Goal: Task Accomplishment & Management: Manage account settings

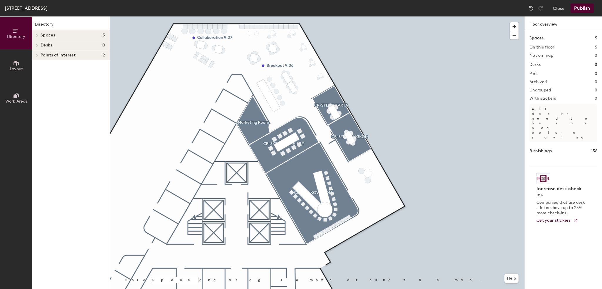
click at [21, 70] on span "Layout" at bounding box center [16, 68] width 13 height 5
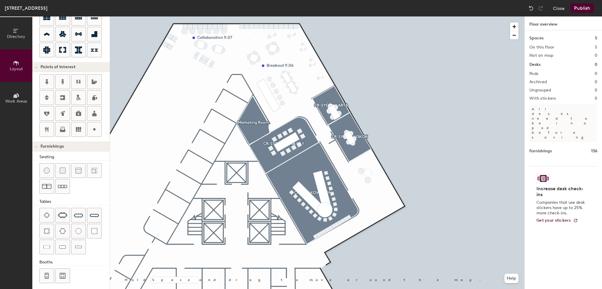
scroll to position [80, 0]
click at [81, 241] on div at bounding box center [78, 246] width 14 height 14
type input "20"
click at [177, 16] on div at bounding box center [317, 16] width 414 height 0
click at [508, 9] on div "Sydney, Floor 9 Close Publish" at bounding box center [301, 8] width 602 height 16
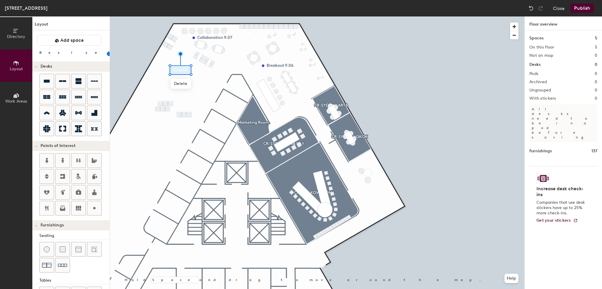
scroll to position [80, 0]
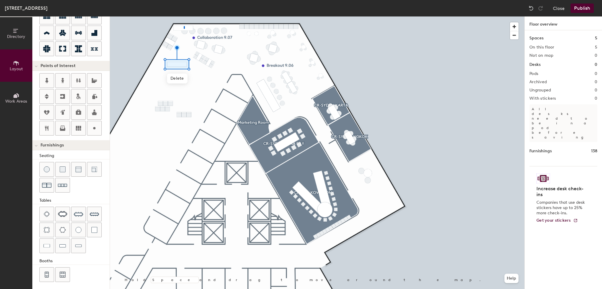
click at [184, 16] on div at bounding box center [317, 16] width 414 height 0
click at [127, 4] on div "Sydney, Floor 9 Close Publish" at bounding box center [301, 8] width 602 height 16
click at [203, 16] on div "Sydney, Floor 9 Close Publish Directory Layout Work Areas Layout Add space Resi…" at bounding box center [301, 144] width 602 height 289
click at [529, 10] on img at bounding box center [531, 8] width 6 height 6
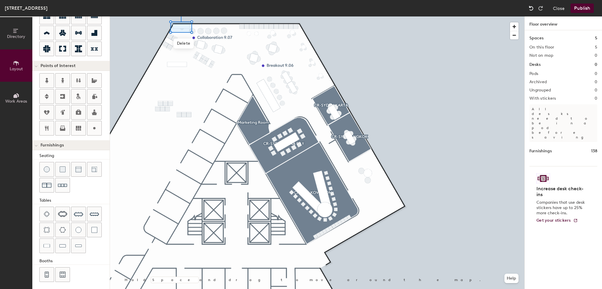
click at [529, 10] on img at bounding box center [531, 8] width 6 height 6
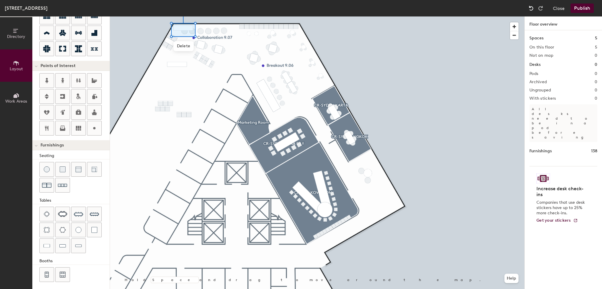
type input "40"
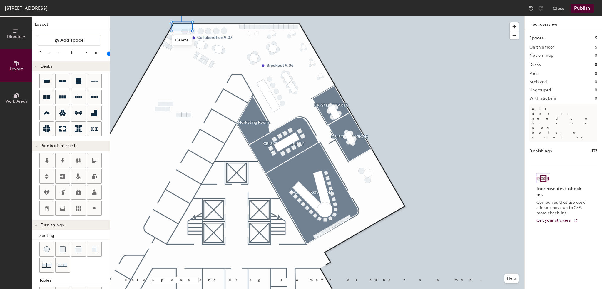
scroll to position [80, 0]
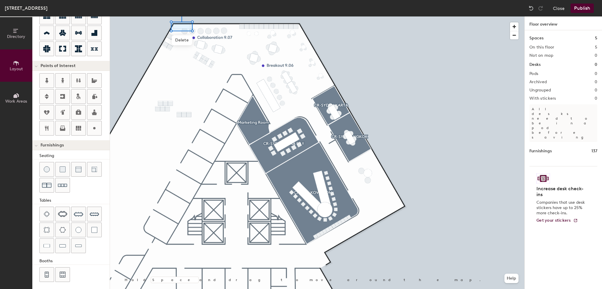
click at [120, 9] on div "Sydney, Floor 9 Close Publish" at bounding box center [301, 8] width 602 height 16
click at [123, 16] on div at bounding box center [317, 16] width 414 height 0
click at [237, 16] on div at bounding box center [317, 16] width 414 height 0
type input "20"
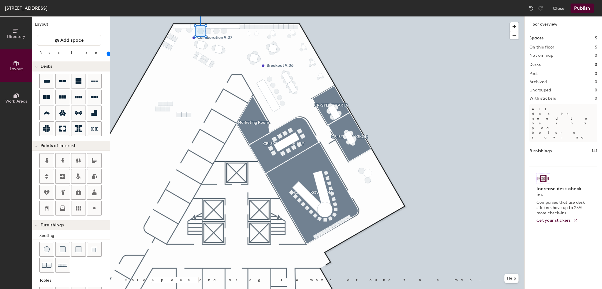
scroll to position [80, 0]
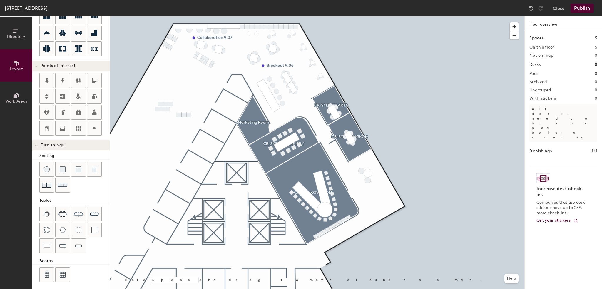
type input "20"
click at [216, 16] on div at bounding box center [317, 16] width 414 height 0
click at [213, 16] on div at bounding box center [317, 16] width 414 height 0
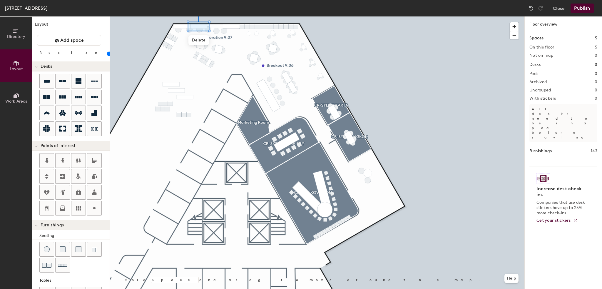
scroll to position [80, 0]
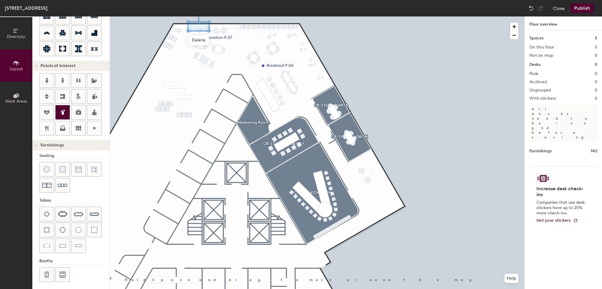
click at [64, 113] on icon at bounding box center [62, 112] width 7 height 7
click at [200, 16] on div at bounding box center [317, 16] width 414 height 0
click at [173, 114] on span "Delete" at bounding box center [172, 115] width 21 height 10
click at [181, 102] on span "Delete" at bounding box center [176, 104] width 21 height 10
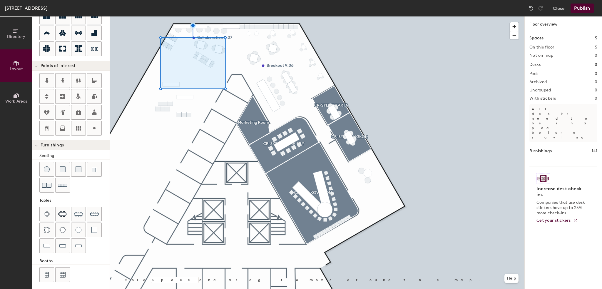
type input "20"
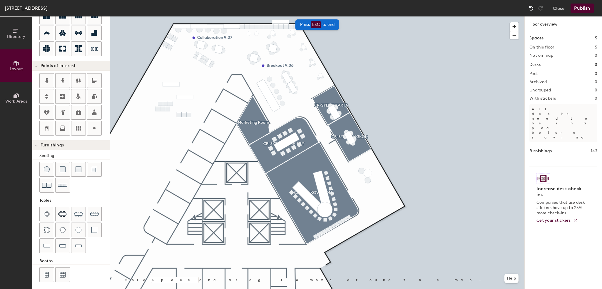
click at [529, 4] on div at bounding box center [530, 8] width 9 height 9
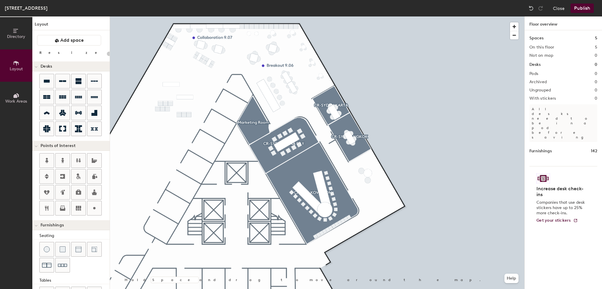
scroll to position [80, 0]
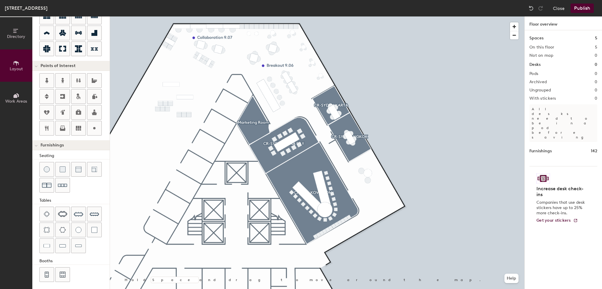
click at [457, 7] on div "[GEOGRAPHIC_DATA], Floor 9 Close Publish" at bounding box center [301, 8] width 602 height 16
click at [497, 16] on div at bounding box center [317, 16] width 414 height 0
click at [84, 242] on div at bounding box center [78, 246] width 14 height 14
click at [232, 75] on span "Delete" at bounding box center [234, 77] width 21 height 10
drag, startPoint x: 64, startPoint y: 274, endPoint x: 67, endPoint y: 269, distance: 5.5
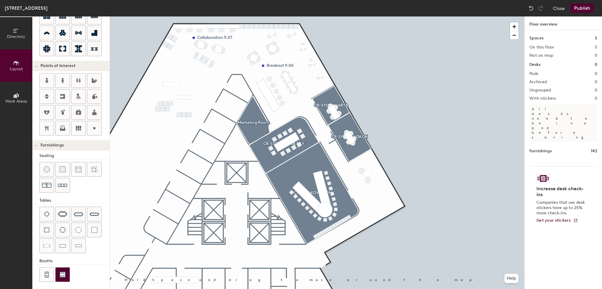
click at [67, 269] on div at bounding box center [63, 274] width 14 height 14
type input "40"
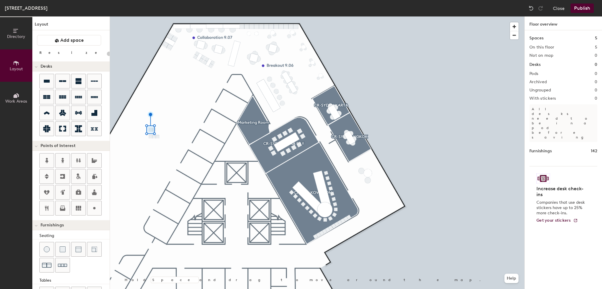
scroll to position [80, 0]
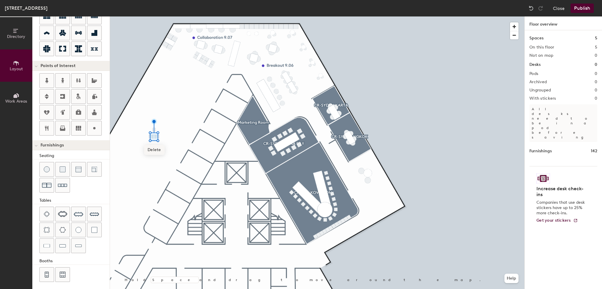
click at [154, 150] on span "Delete" at bounding box center [154, 150] width 21 height 10
click at [155, 151] on span "Delete" at bounding box center [157, 150] width 21 height 10
click at [152, 150] on span "Delete" at bounding box center [150, 150] width 21 height 10
click at [154, 142] on span "Delete" at bounding box center [154, 143] width 21 height 10
click at [59, 243] on img at bounding box center [62, 246] width 6 height 6
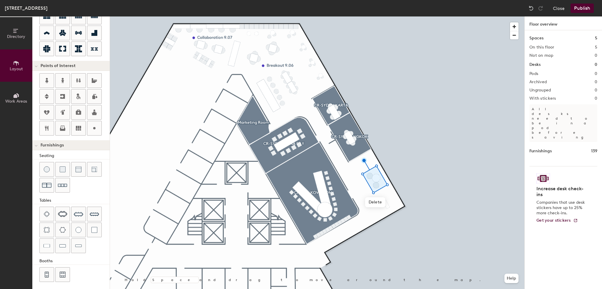
click at [373, 16] on div at bounding box center [317, 16] width 414 height 0
type input "20"
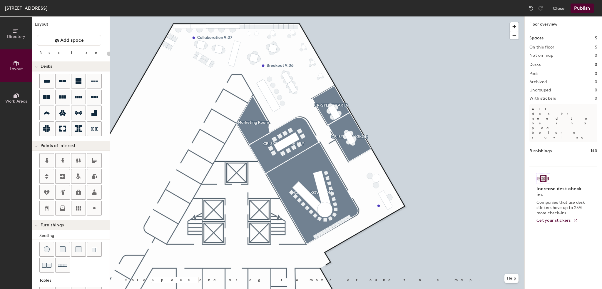
scroll to position [21, 0]
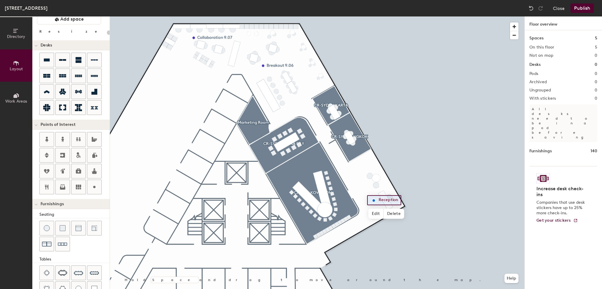
click at [443, 16] on div at bounding box center [317, 16] width 414 height 0
click at [582, 4] on button "Publish" at bounding box center [581, 8] width 23 height 9
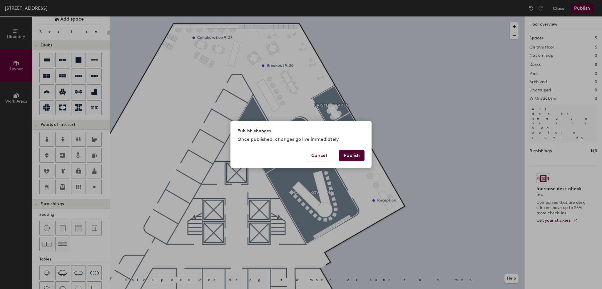
click at [353, 157] on button "Publish" at bounding box center [352, 155] width 26 height 11
type input "20"
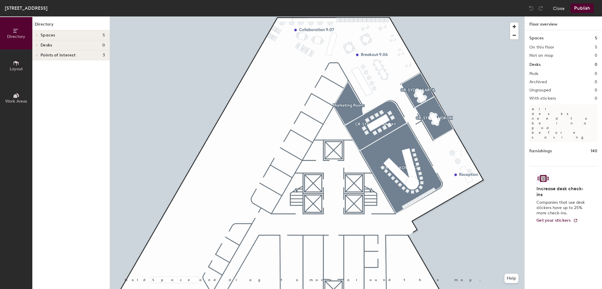
click at [10, 63] on button "Layout" at bounding box center [16, 65] width 32 height 32
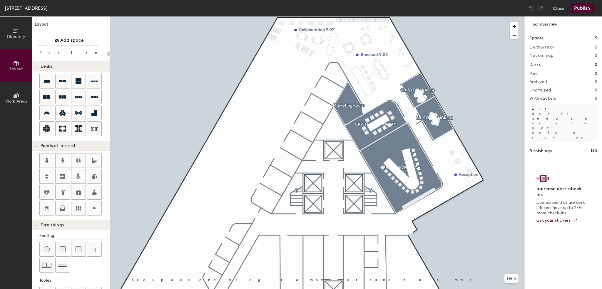
click at [502, 16] on div at bounding box center [317, 16] width 414 height 0
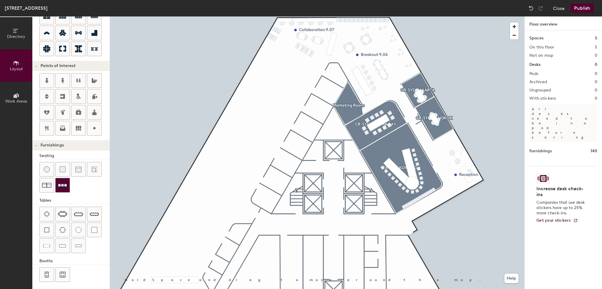
scroll to position [80, 0]
click at [66, 182] on img at bounding box center [62, 185] width 9 height 9
click at [291, 16] on div at bounding box center [317, 16] width 414 height 0
type input "20"
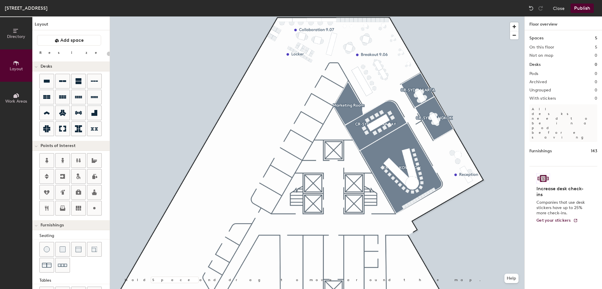
scroll to position [80, 0]
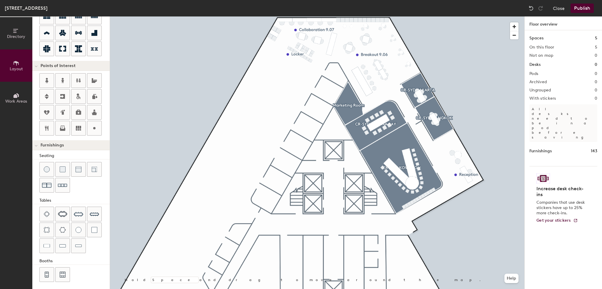
click at [498, 16] on div at bounding box center [317, 16] width 414 height 0
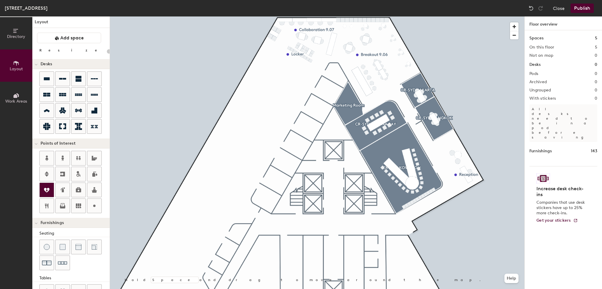
scroll to position [0, 0]
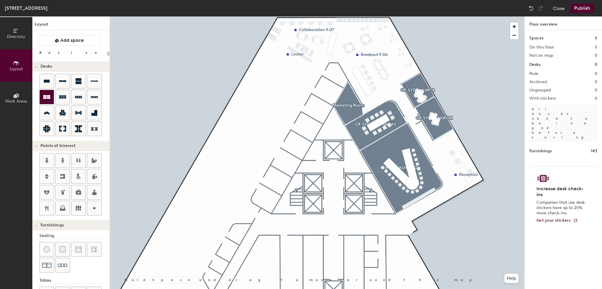
click at [49, 94] on icon at bounding box center [46, 96] width 7 height 7
type input "100"
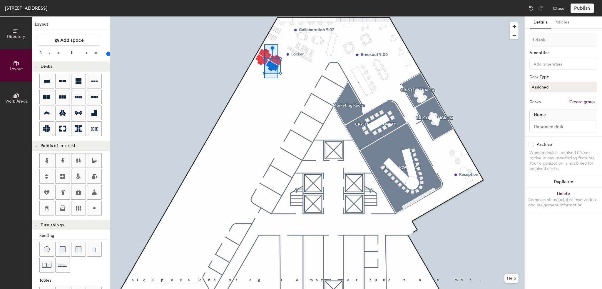
type input "4 desks"
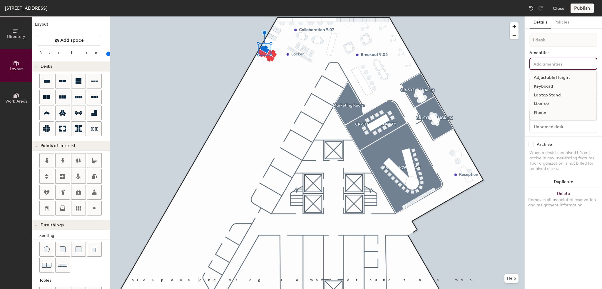
click at [555, 64] on input at bounding box center [558, 63] width 53 height 7
click at [545, 78] on div "Adjustable Height" at bounding box center [563, 77] width 66 height 9
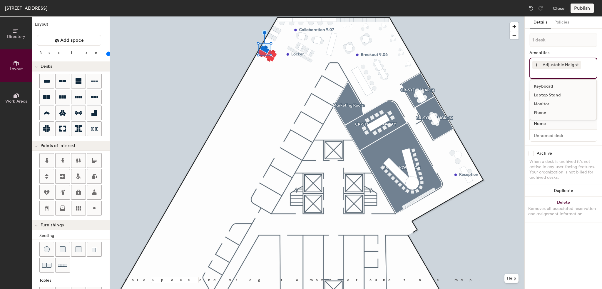
click at [542, 102] on div "Monitor" at bounding box center [563, 104] width 66 height 9
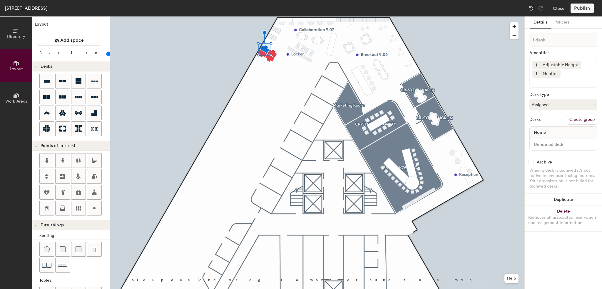
click at [554, 128] on div "Name" at bounding box center [562, 133] width 67 height 12
type input "80"
click at [549, 142] on input at bounding box center [563, 144] width 65 height 8
type input "0"
type input "80"
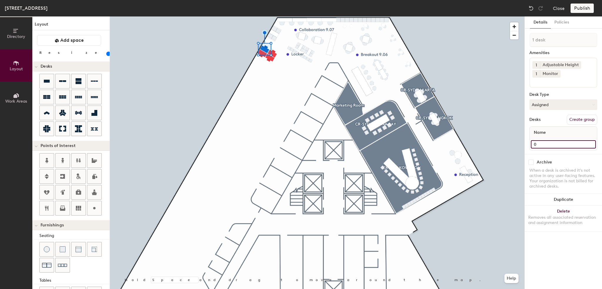
type input "09"
type input "80"
type input "09-"
type input "80"
type input "09-1"
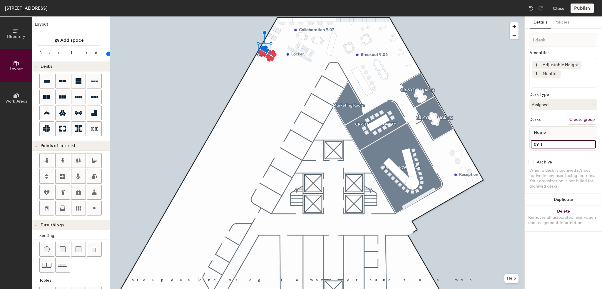
type input "80"
type input "09-101"
type input "80"
type input "09-101"
click at [572, 88] on div "1 desk Amenities 1 Adjustable Height 1 Monitor Desk Type Assigned Desks Create …" at bounding box center [563, 93] width 68 height 121
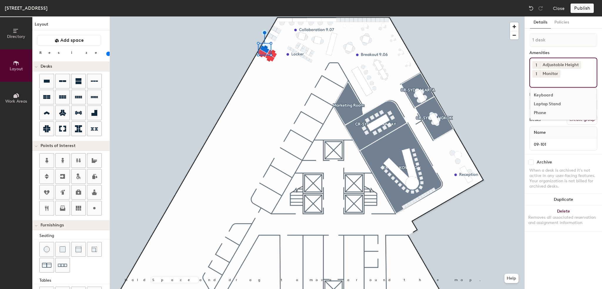
click at [568, 80] on input at bounding box center [558, 81] width 53 height 7
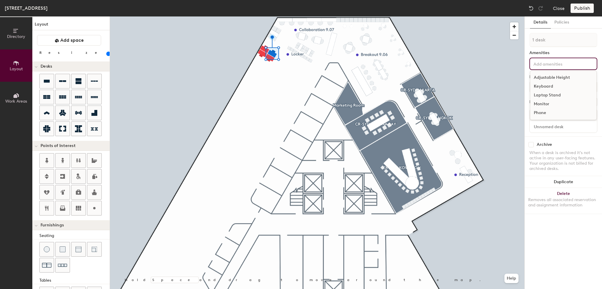
click at [548, 63] on input at bounding box center [558, 63] width 53 height 7
click at [547, 75] on div "Adjustable Height" at bounding box center [563, 77] width 66 height 9
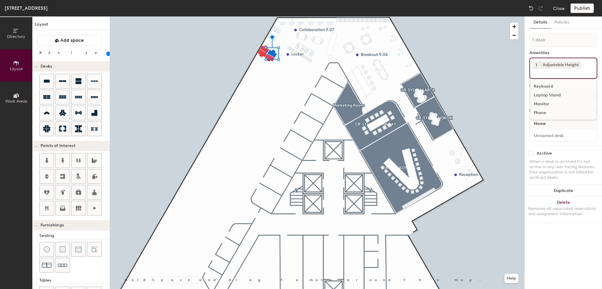
click at [539, 104] on div "Monitor" at bounding box center [563, 104] width 66 height 9
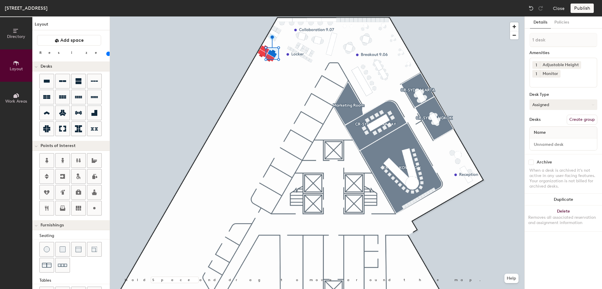
click at [552, 105] on button "Assigned" at bounding box center [563, 104] width 68 height 11
click at [542, 130] on div "Hot" at bounding box center [558, 131] width 59 height 9
click at [551, 103] on button "Assigned" at bounding box center [563, 104] width 68 height 11
click at [544, 132] on div "Hot" at bounding box center [558, 131] width 59 height 9
click at [549, 132] on div "Name" at bounding box center [562, 133] width 67 height 12
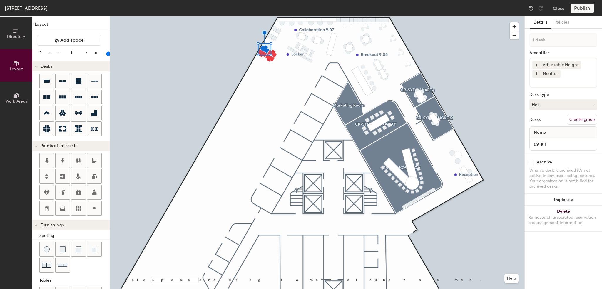
click at [544, 131] on span "Name" at bounding box center [540, 132] width 18 height 11
type input "80"
click at [556, 142] on input at bounding box center [563, 144] width 65 height 8
type input "0"
type input "80"
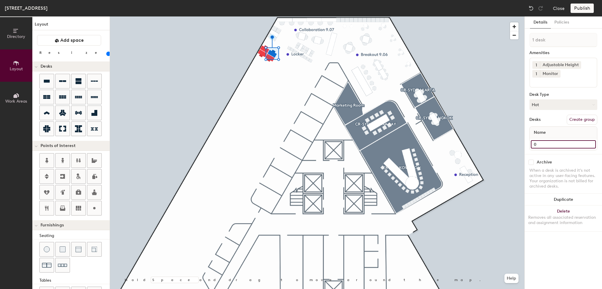
type input "09"
type input "80"
type input "09-"
type input "80"
type input "09-1"
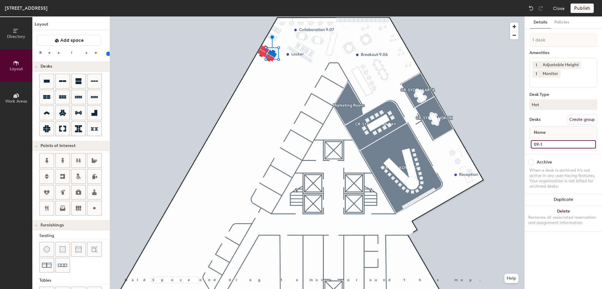
type input "80"
type input "09-102"
type input "80"
type input "09-102"
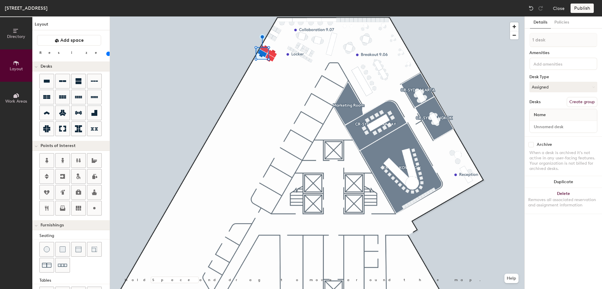
type input "80"
click at [497, 16] on div at bounding box center [317, 16] width 414 height 0
type input "80"
click at [551, 123] on input at bounding box center [563, 127] width 65 height 8
type input "0"
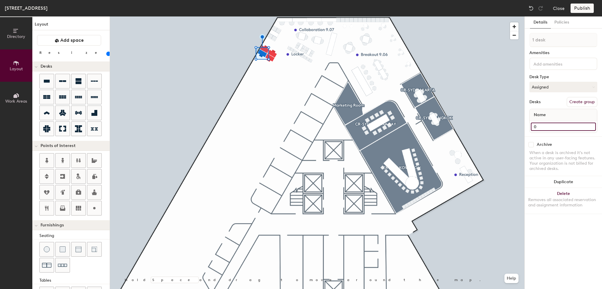
type input "80"
type input "09"
type input "80"
type input "09-"
type input "80"
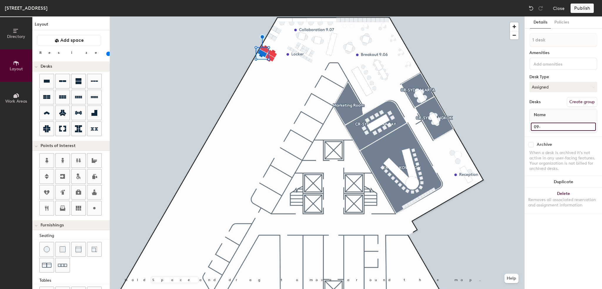
type input "09-1"
type input "80"
type input "09-10"
type input "80"
type input "09-103"
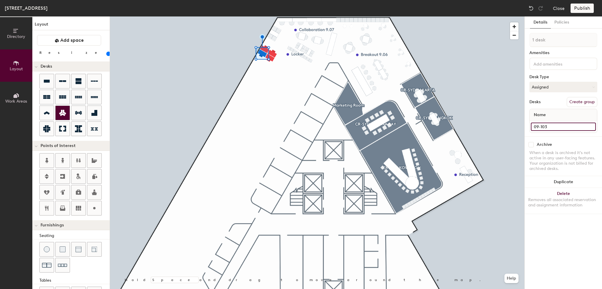
type input "80"
type input "09-103"
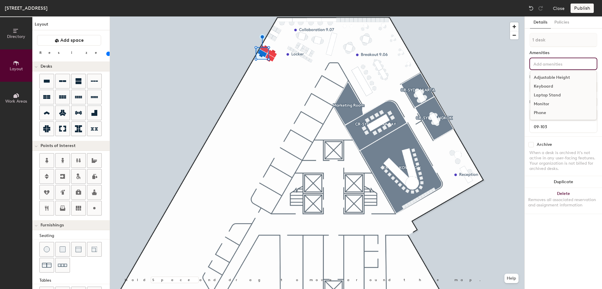
click at [541, 66] on input at bounding box center [558, 63] width 53 height 7
click at [543, 80] on div "Adjustable Height" at bounding box center [563, 77] width 66 height 9
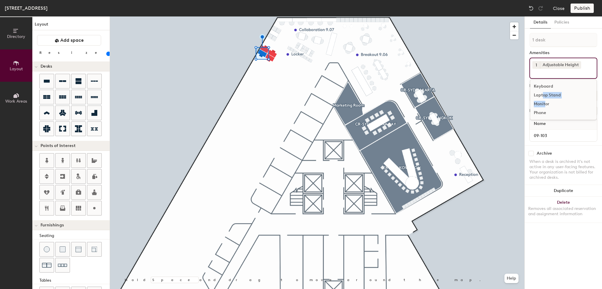
drag, startPoint x: 541, startPoint y: 93, endPoint x: 544, endPoint y: 104, distance: 10.8
click at [544, 104] on div "Keyboard Laptop Stand Monitor Phone" at bounding box center [563, 99] width 67 height 41
click at [544, 104] on div "Monitor" at bounding box center [563, 104] width 66 height 9
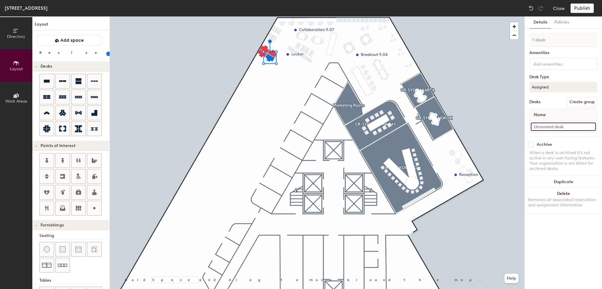
type input "80"
click at [555, 125] on input at bounding box center [563, 127] width 65 height 8
type input "0"
type input "80"
type input "09"
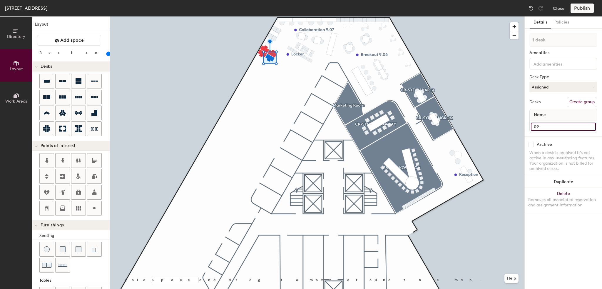
type input "80"
type input "09-"
type input "80"
type input "09-1"
type input "80"
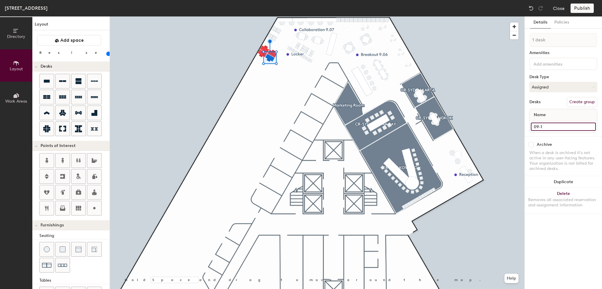
type input "09-10"
type input "80"
type input "09-104"
type input "80"
type input "09-104"
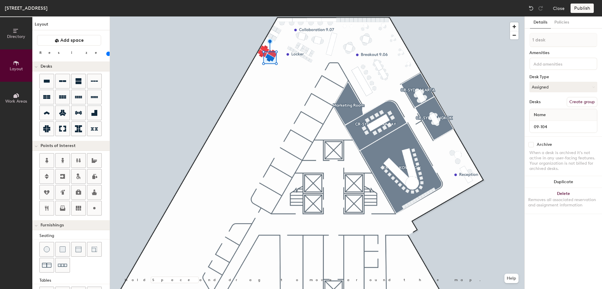
click at [541, 63] on input at bounding box center [558, 63] width 53 height 7
click at [542, 77] on div "Adjustable Height" at bounding box center [563, 77] width 66 height 9
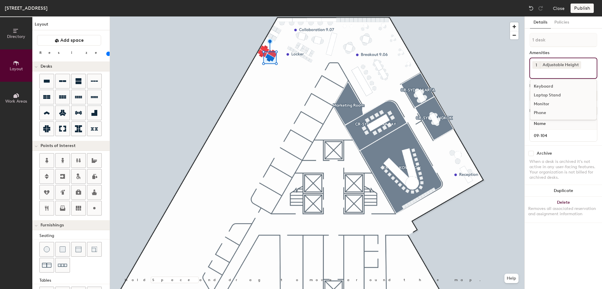
click at [541, 103] on div "Monitor" at bounding box center [563, 104] width 66 height 9
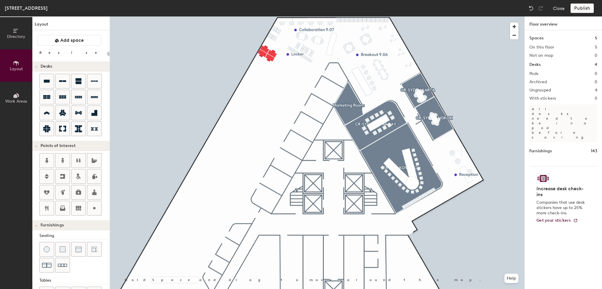
click at [515, 16] on div at bounding box center [317, 16] width 414 height 0
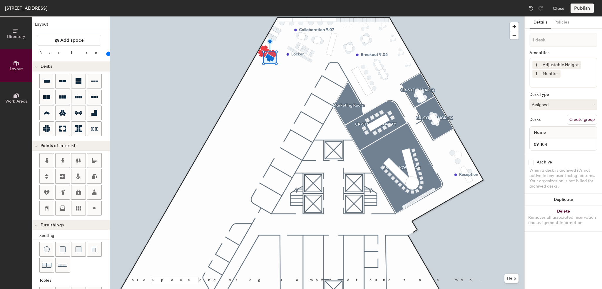
click at [514, 16] on div at bounding box center [317, 16] width 414 height 0
click at [552, 102] on button "Assigned" at bounding box center [563, 104] width 68 height 11
click at [549, 131] on div "Hot" at bounding box center [558, 131] width 59 height 9
click button "Assigned"
click div "Hot"
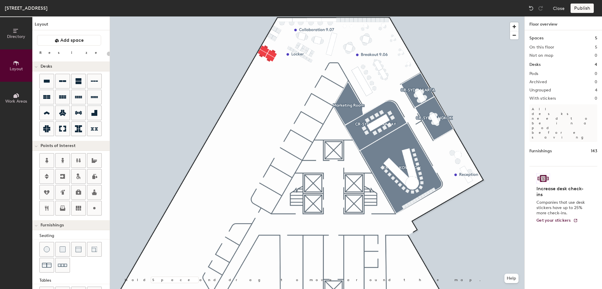
click div "Publish"
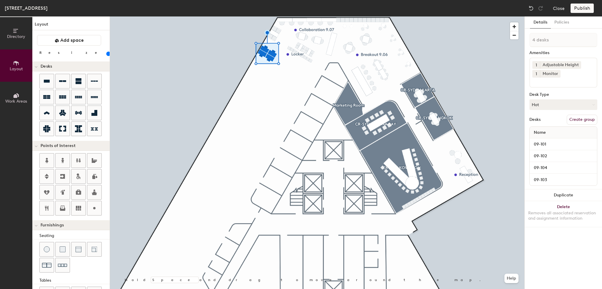
click button "Create group"
type input "80"
click div "Directory Layout Work Areas Layout Add space Resize Desks Points of Interest Fu…"
type input "D"
type input "80"
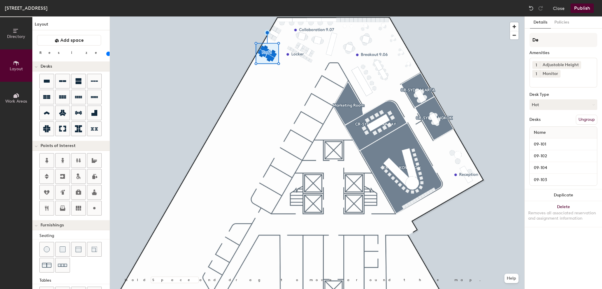
type input "Des"
type input "80"
type input "Desk"
type input "80"
type input "Desk"
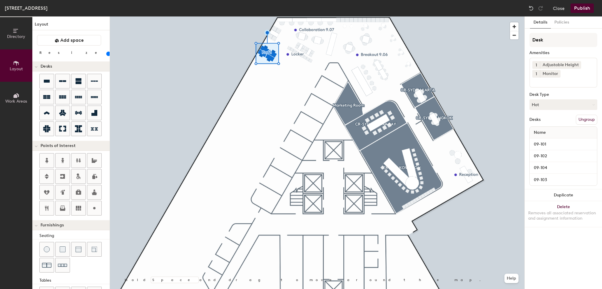
type input "80"
type input "Desk 1"
type input "80"
type input "Desk 1"
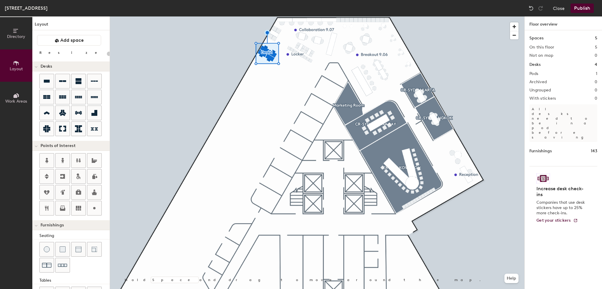
type input "20"
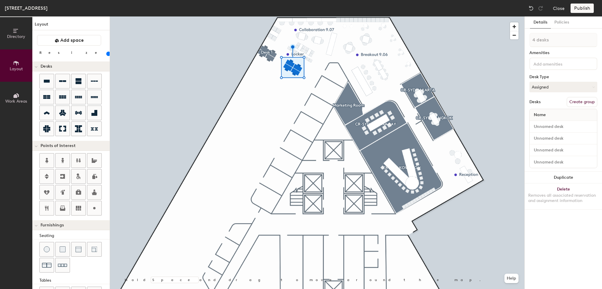
click at [581, 101] on button "Create group" at bounding box center [581, 102] width 31 height 10
click at [589, 125] on input "Desk 1" at bounding box center [563, 127] width 65 height 8
click at [268, 16] on div at bounding box center [317, 16] width 414 height 0
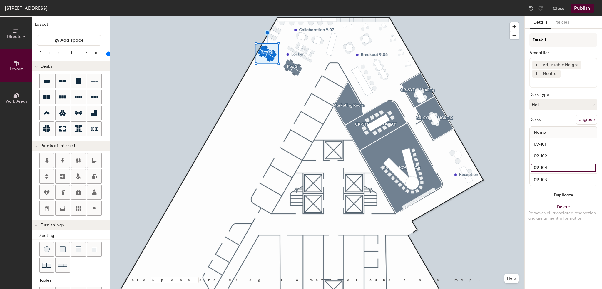
click at [538, 165] on input "09-104" at bounding box center [563, 168] width 65 height 8
click at [577, 167] on input "09-104" at bounding box center [563, 168] width 65 height 8
type input "80"
click at [570, 181] on input "09-103" at bounding box center [563, 179] width 65 height 8
click at [570, 179] on input "09-103" at bounding box center [563, 179] width 65 height 8
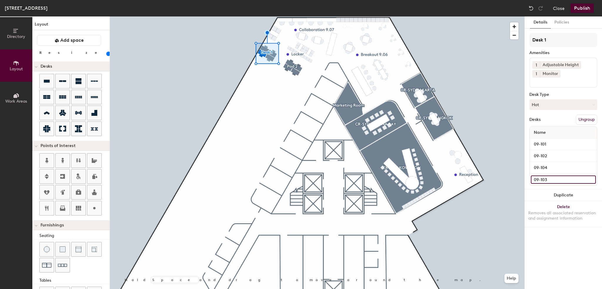
type input "09-10"
type input "80"
type input "09-104"
type input "80"
type input "09-104"
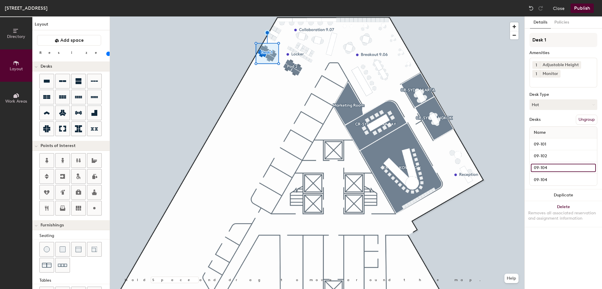
click at [564, 166] on input "09-104" at bounding box center [563, 168] width 65 height 8
type input "80"
click at [564, 166] on input "09-104" at bounding box center [563, 168] width 65 height 8
type input "09-10"
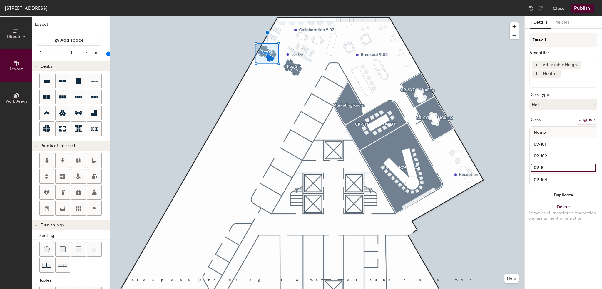
type input "80"
type input "09-104"
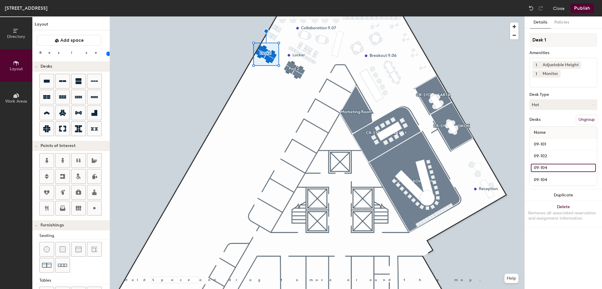
type input "80"
click at [550, 167] on input "09-104" at bounding box center [563, 168] width 65 height 8
type input "09-10"
type input "80"
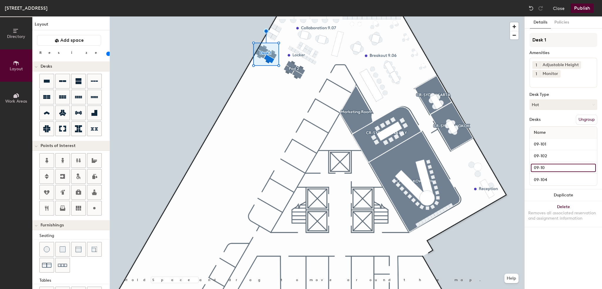
type input "09-105"
type input "80"
type input "09-105"
click at [556, 177] on input "09-104" at bounding box center [563, 179] width 65 height 8
type input "80"
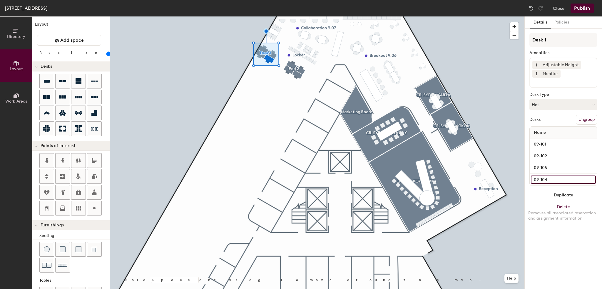
click at [556, 177] on input "09-104" at bounding box center [563, 179] width 65 height 8
click at [551, 179] on input "09-104" at bounding box center [563, 179] width 65 height 8
type input "09-10"
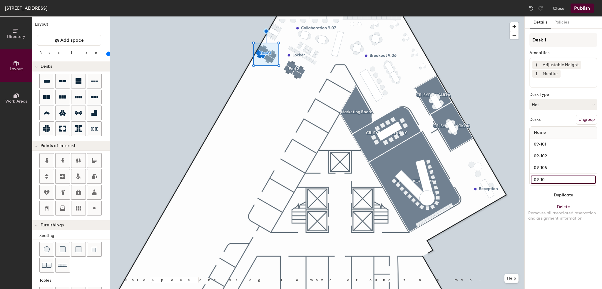
type input "80"
type input "09-106"
type input "80"
type input "09-106"
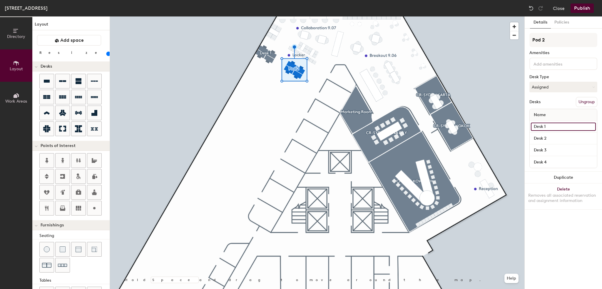
type input "80"
click at [542, 124] on input "Desk 1" at bounding box center [563, 127] width 65 height 8
click at [550, 124] on input "Desk 1" at bounding box center [563, 127] width 65 height 8
click at [508, 126] on div "Directory Layout Work Areas Layout Add space Resize Desks Points of Interest Fu…" at bounding box center [301, 152] width 602 height 272
type input "0"
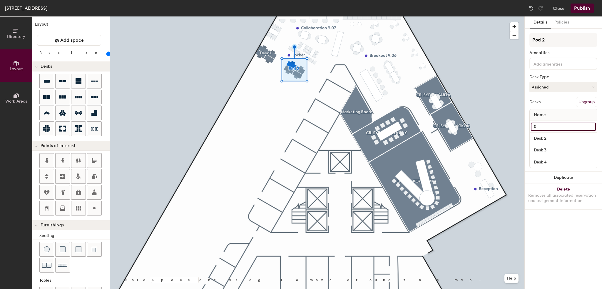
type input "80"
type input "09"
type input "80"
type input "09-"
type input "80"
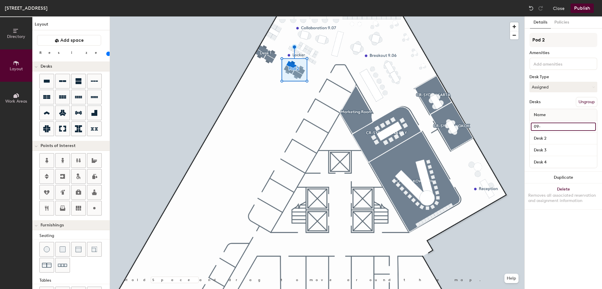
type input "09-1"
type input "80"
type input "09-10"
type input "80"
type input "09-103"
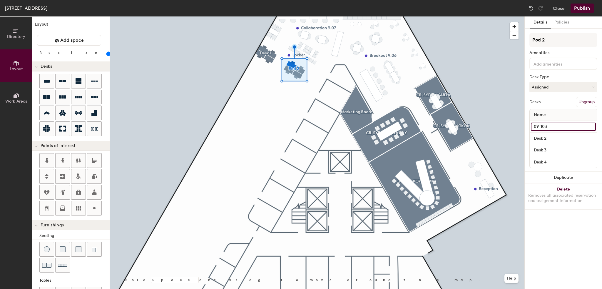
type input "80"
type input "09-103"
type input "80"
click at [550, 138] on input "Desk 2" at bounding box center [563, 138] width 65 height 8
type input "0"
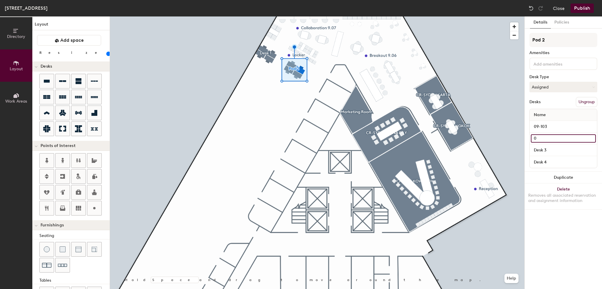
type input "80"
type input "09"
type input "80"
type input "09-"
type input "80"
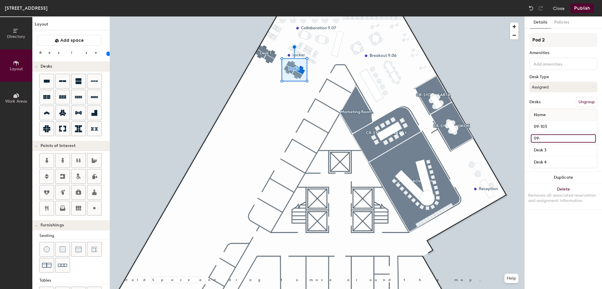
type input "09-1"
type input "80"
type input "09-10"
type input "80"
type input "09-104"
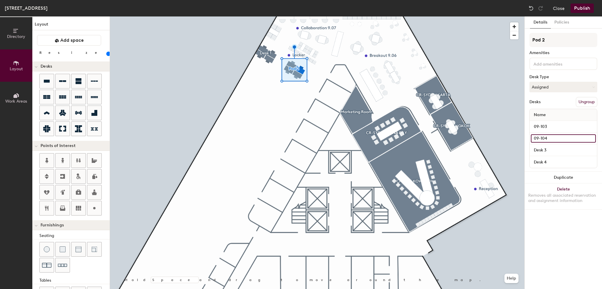
type input "80"
type input "09-104"
type input "80"
click at [550, 149] on input "Desk 3" at bounding box center [563, 150] width 65 height 8
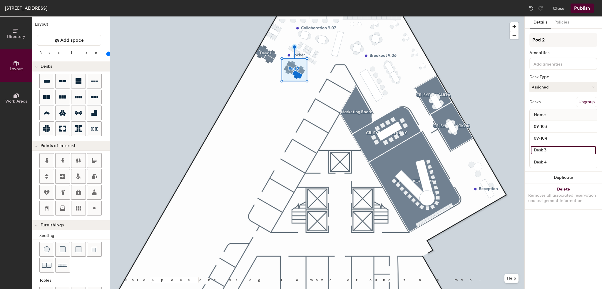
type input "0"
type input "80"
type input "09"
type input "80"
type input "09-"
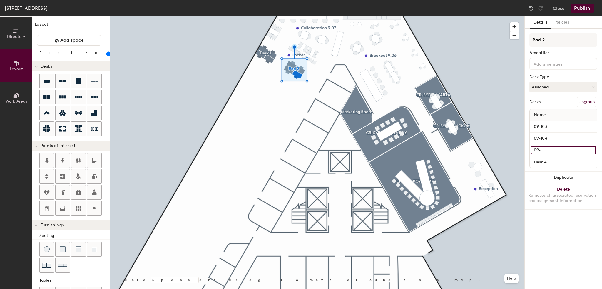
type input "80"
type input "09-1"
type input "80"
type input "09-10"
type input "80"
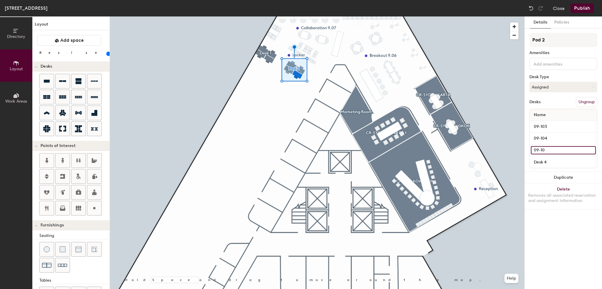
type input "09-107"
type input "80"
type input "09-107"
click at [553, 161] on input "Desk 4" at bounding box center [563, 162] width 65 height 8
type input "80"
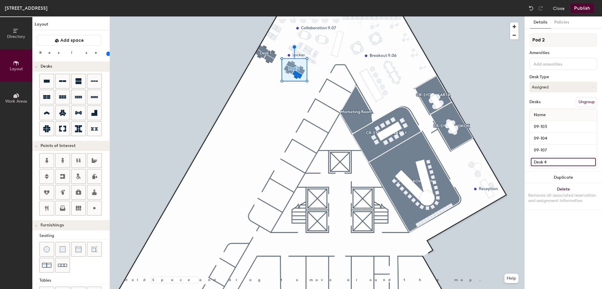
click at [553, 161] on input "Desk 4" at bounding box center [563, 162] width 65 height 8
type input "09"
type input "80"
type input "09-"
type input "80"
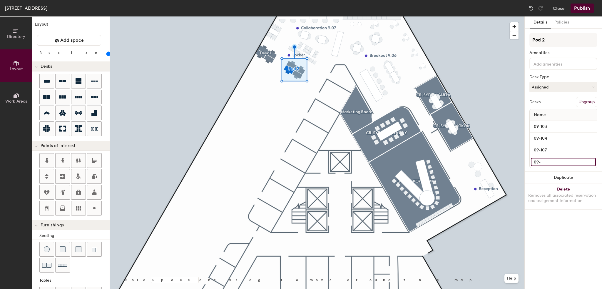
type input "09-1"
type input "80"
type input "09-10"
type input "80"
type input "09-108"
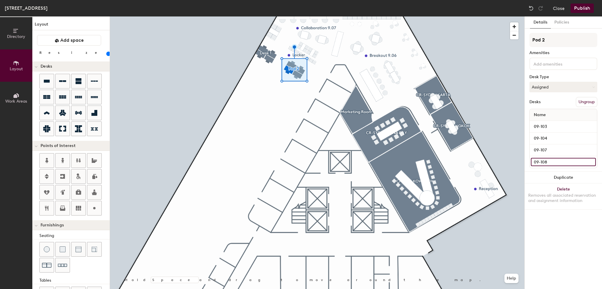
type input "80"
type input "09-108"
click at [264, 16] on div at bounding box center [317, 16] width 414 height 0
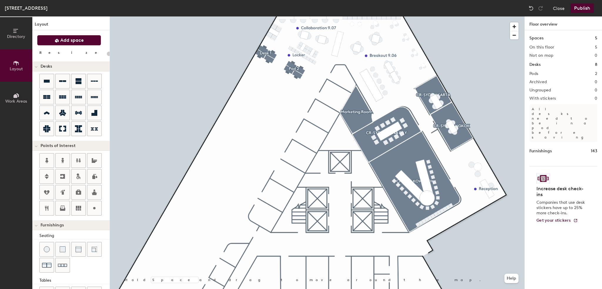
click at [63, 42] on span "Add space" at bounding box center [72, 40] width 24 height 6
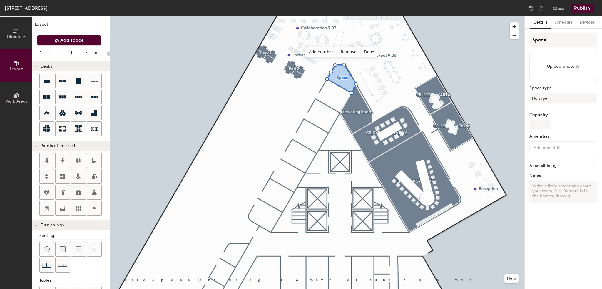
type input "20"
click at [549, 98] on button "No type" at bounding box center [563, 98] width 68 height 11
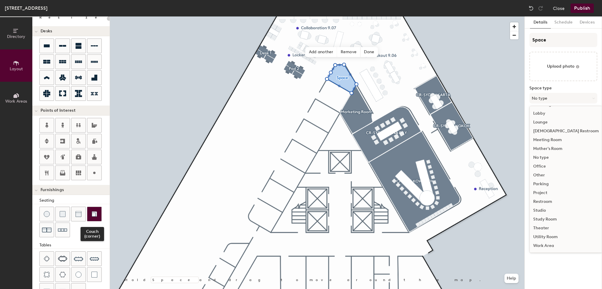
scroll to position [80, 0]
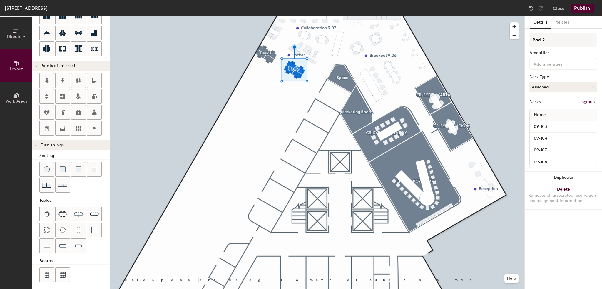
type input "80"
click at [25, 98] on button "Work Areas" at bounding box center [16, 98] width 32 height 32
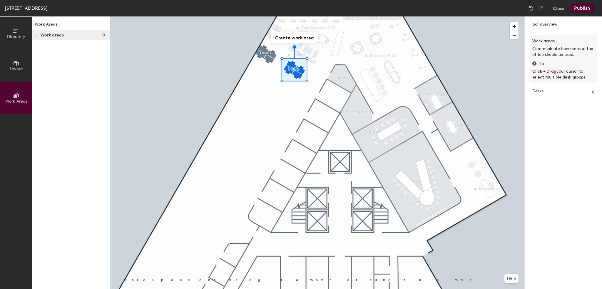
click at [37, 36] on icon at bounding box center [36, 36] width 3 height 2
click at [19, 64] on icon at bounding box center [16, 63] width 6 height 6
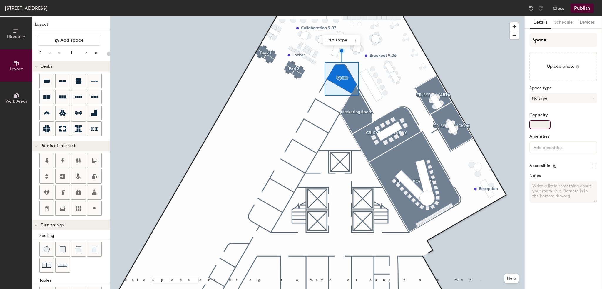
click at [543, 124] on input "Capacity" at bounding box center [539, 124] width 21 height 9
click at [547, 145] on input at bounding box center [558, 146] width 53 height 7
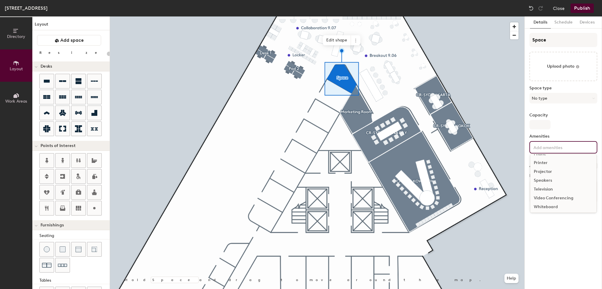
scroll to position [34, 0]
click at [544, 190] on div "Television" at bounding box center [563, 188] width 66 height 9
click at [561, 116] on label "Capacity" at bounding box center [563, 115] width 68 height 5
click at [550, 120] on input "Capacity" at bounding box center [539, 124] width 21 height 9
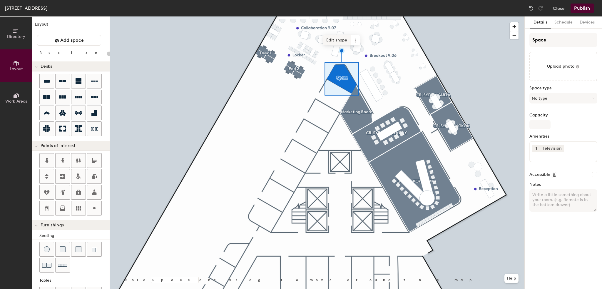
click at [333, 40] on span "Edit shape" at bounding box center [337, 40] width 28 height 10
type input "20"
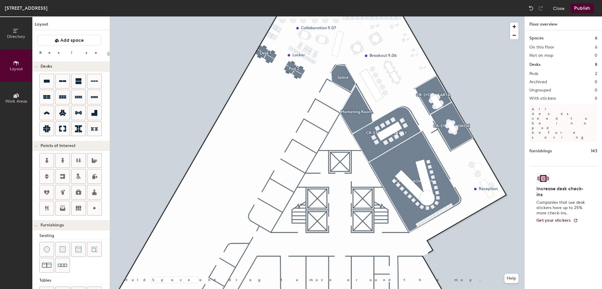
click at [338, 16] on div at bounding box center [317, 16] width 414 height 0
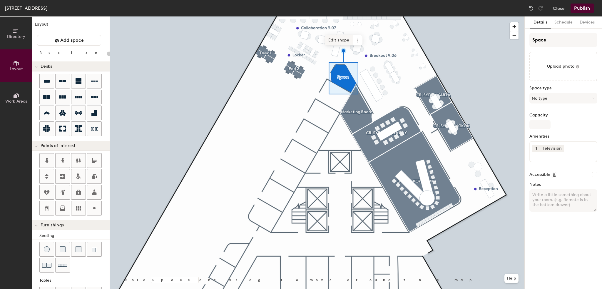
click at [331, 42] on span "Edit shape" at bounding box center [339, 40] width 28 height 10
click at [348, 78] on div "Hold Space and drag to move around the map. Help Add another Remove Done" at bounding box center [317, 152] width 414 height 272
click at [355, 41] on icon at bounding box center [356, 40] width 5 height 5
click at [360, 75] on span "Delete" at bounding box center [377, 74] width 52 height 10
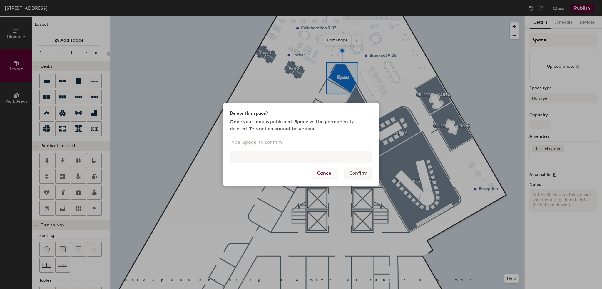
click at [320, 172] on button "Cancel" at bounding box center [325, 172] width 26 height 11
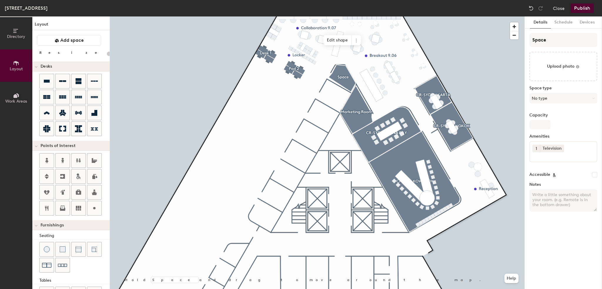
type input "20"
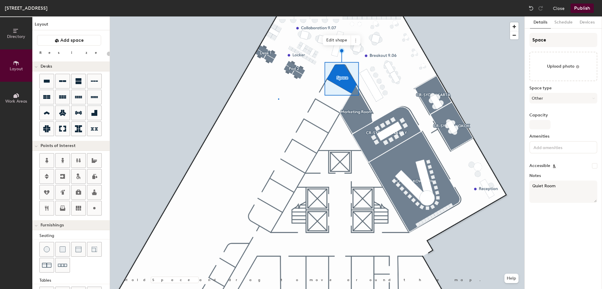
click at [278, 16] on div at bounding box center [317, 16] width 414 height 0
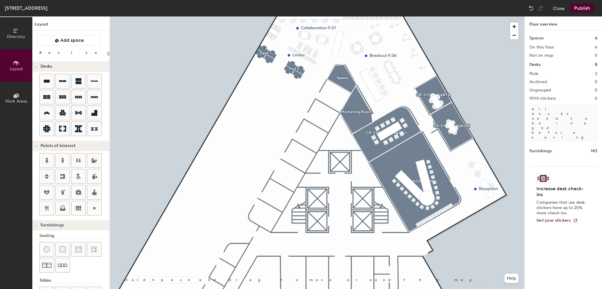
click at [340, 16] on div at bounding box center [317, 16] width 414 height 0
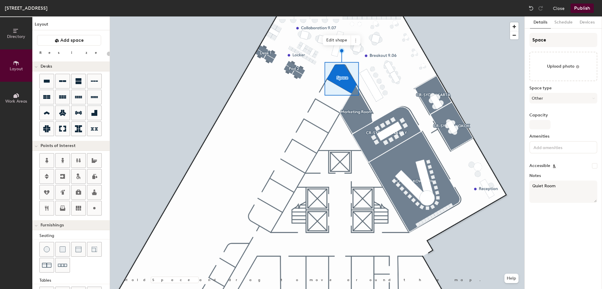
click at [543, 147] on input at bounding box center [558, 146] width 53 height 7
click at [546, 190] on div "Television" at bounding box center [563, 188] width 66 height 9
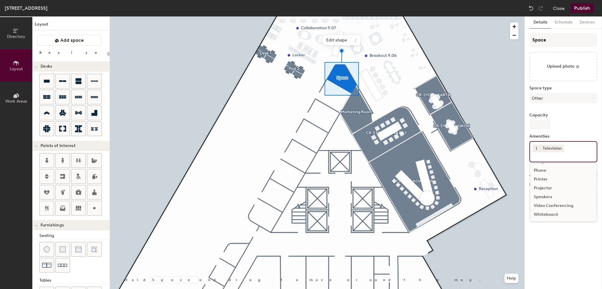
scroll to position [26, 0]
click at [550, 99] on button "Other" at bounding box center [563, 98] width 68 height 11
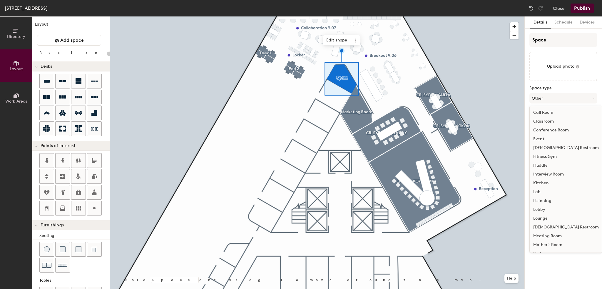
scroll to position [0, 0]
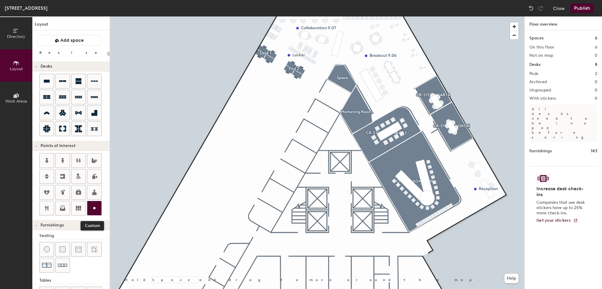
click at [92, 203] on div at bounding box center [94, 208] width 14 height 14
type input "20"
type input "[GEOGRAPHIC_DATA] 09.10"
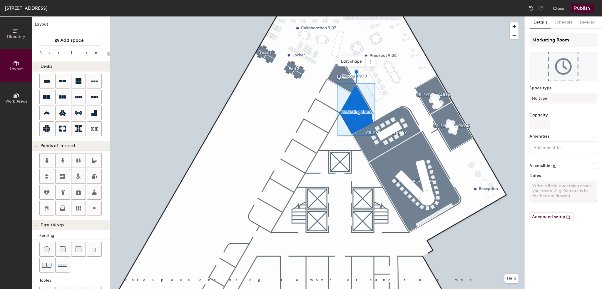
type input "20"
click at [563, 40] on input "Marketing Room" at bounding box center [563, 40] width 68 height 14
type input "Marketing S"
type input "20"
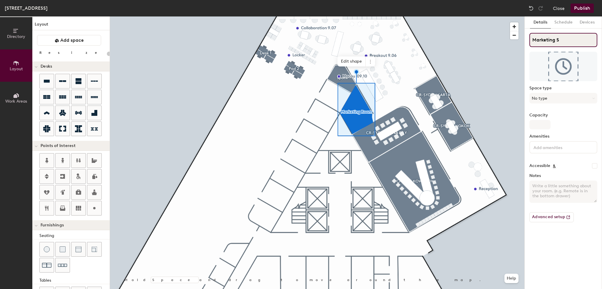
type input "Marketing St"
type input "20"
type input "Marketing Sto"
type input "20"
type input "Marketing Stor"
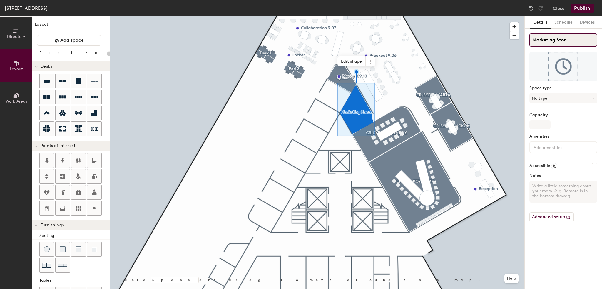
type input "20"
type input "Marketing Store"
type input "20"
type input "Marketing Store"
type input "20"
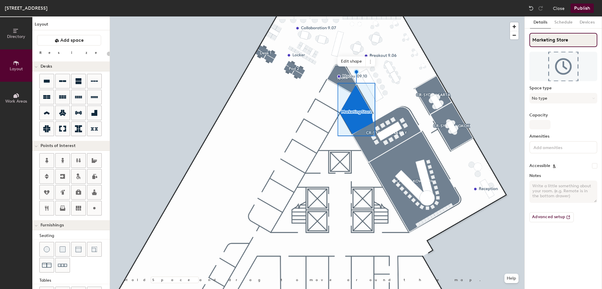
type input "Marketing Store 0"
type input "20"
type input "Marketing Store 09"
type input "20"
type input "Marketing Store 09-"
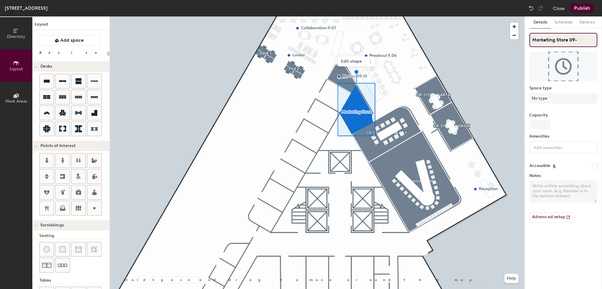
type input "20"
type input "Marketing Store 09-2"
type input "20"
type input "Marketing Store 09-20"
type input "20"
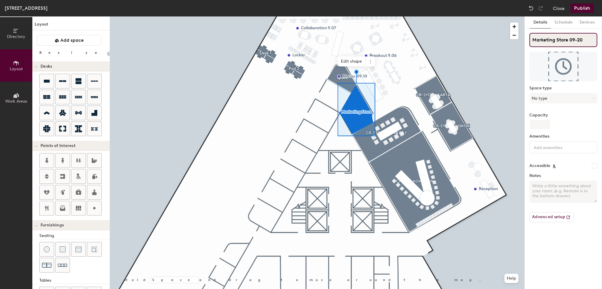
type input "Marketing Store 09-204"
type input "20"
type input "Marketing Store 09-204"
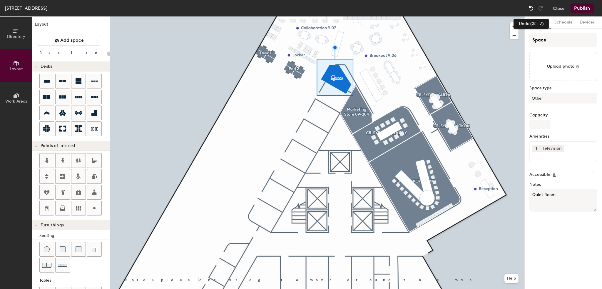
click at [528, 8] on div at bounding box center [530, 8] width 9 height 9
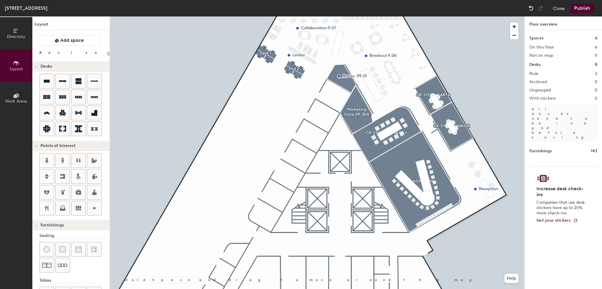
click at [534, 8] on div at bounding box center [530, 8] width 9 height 9
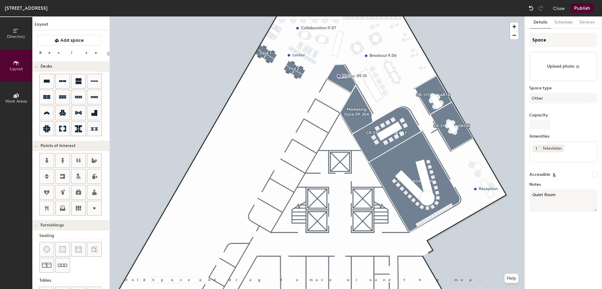
click at [533, 8] on img at bounding box center [531, 8] width 6 height 6
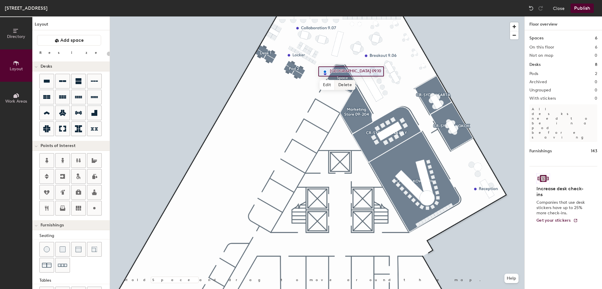
type input "20"
click at [505, 16] on div at bounding box center [317, 16] width 414 height 0
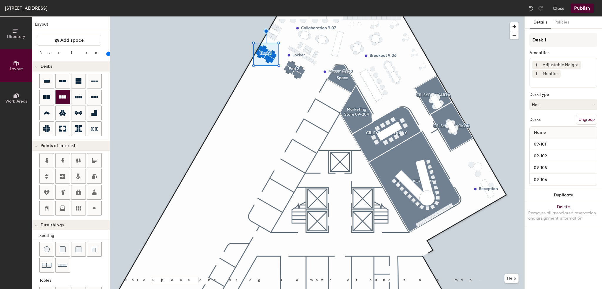
click at [66, 95] on div at bounding box center [63, 97] width 14 height 14
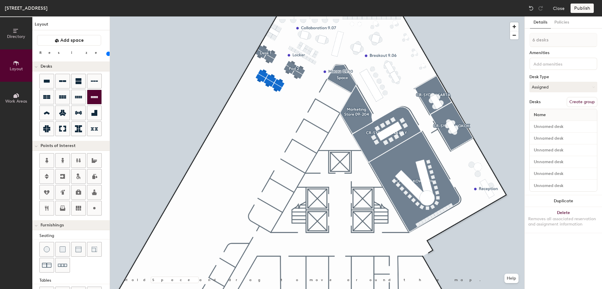
type input "80"
type input "1 desk"
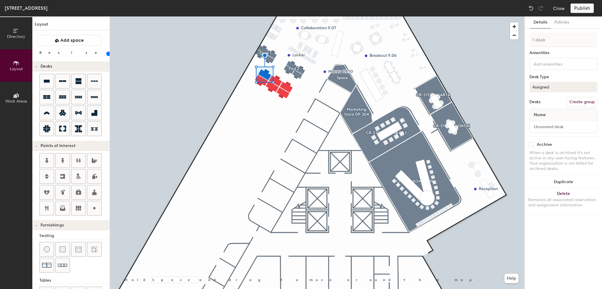
click at [561, 85] on button "Assigned" at bounding box center [563, 87] width 68 height 11
click at [545, 114] on div "Hot" at bounding box center [558, 114] width 59 height 9
click at [577, 100] on button "Create group" at bounding box center [581, 102] width 31 height 10
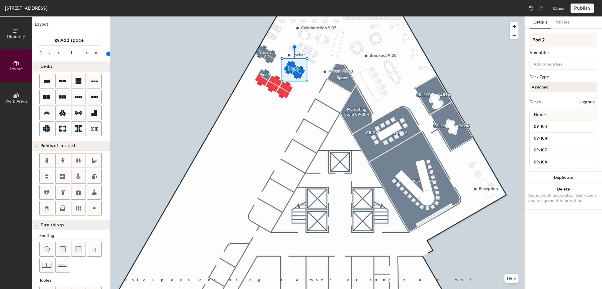
type input "80"
click at [547, 42] on input "Pod 2" at bounding box center [563, 40] width 68 height 14
click at [534, 40] on input "Pod 2" at bounding box center [563, 40] width 68 height 14
type input "D2"
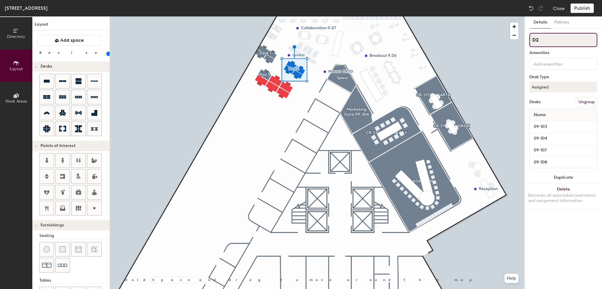
type input "80"
type input "De2"
type input "80"
type input "Des2"
type input "80"
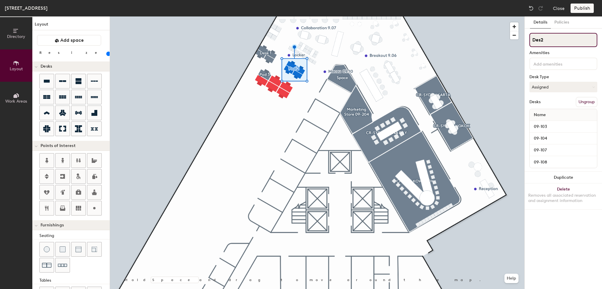
type input "Desk2"
type input "80"
type input "Desk 2"
type input "80"
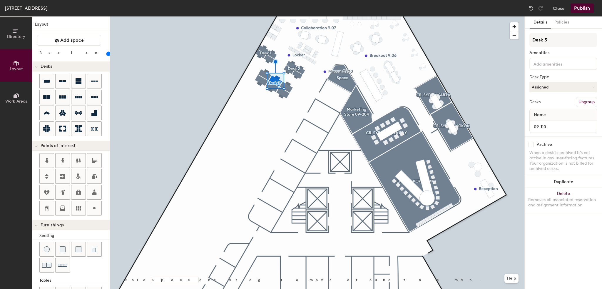
click at [548, 125] on input "09-110" at bounding box center [563, 127] width 65 height 8
type input "09-11"
type input "100"
type input "09-111"
type input "100"
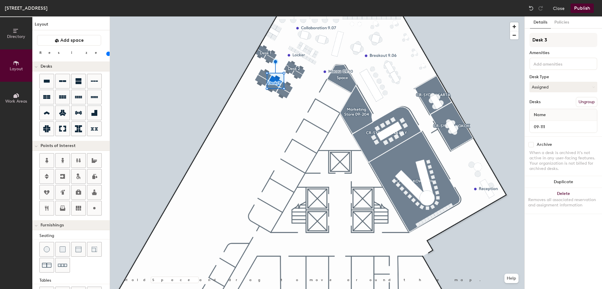
type input "09-111"
type input "100"
click at [546, 123] on input at bounding box center [563, 127] width 65 height 8
type input "0"
type input "100"
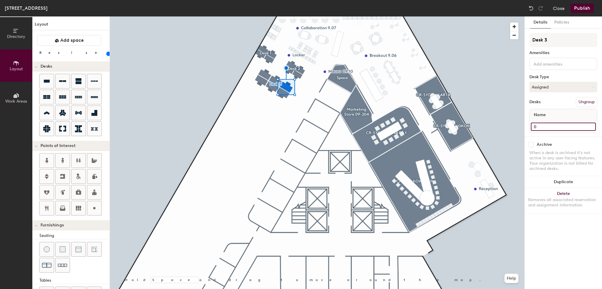
type input "09"
type input "100"
type input "09-"
type input "100"
type input "09-1"
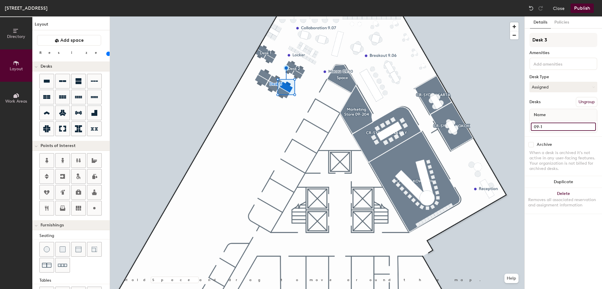
type input "100"
type input "09-11"
type input "100"
type input "09-112"
type input "100"
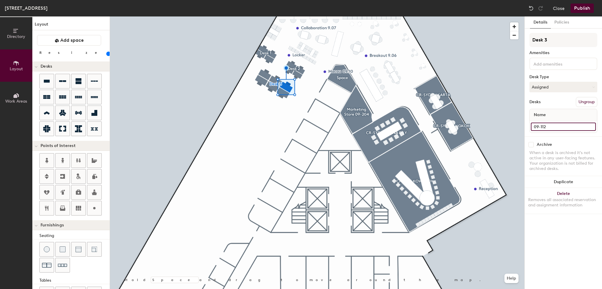
type input "09-112"
type input "100"
click at [548, 124] on input at bounding box center [563, 127] width 65 height 8
type input "0"
type input "100"
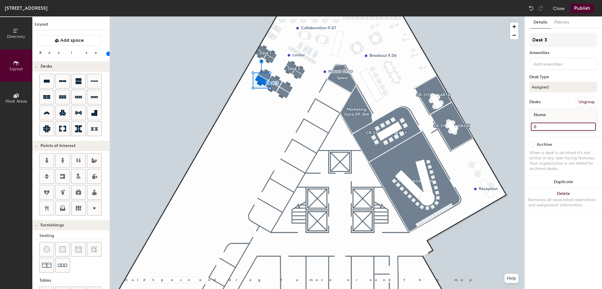
type input "09"
type input "100"
type input "09-"
type input "100"
type input "09-1"
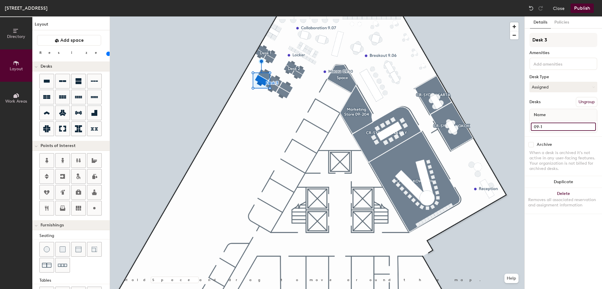
type input "100"
type input "09-11"
type input "100"
type input "09-113"
type input "100"
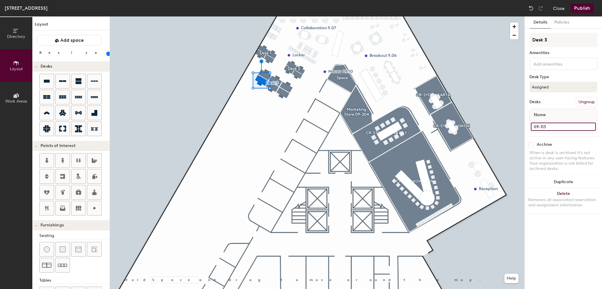
type input "09-113"
click at [270, 16] on div at bounding box center [317, 16] width 414 height 0
type input "100"
click at [567, 125] on input at bounding box center [563, 127] width 65 height 8
type input "0"
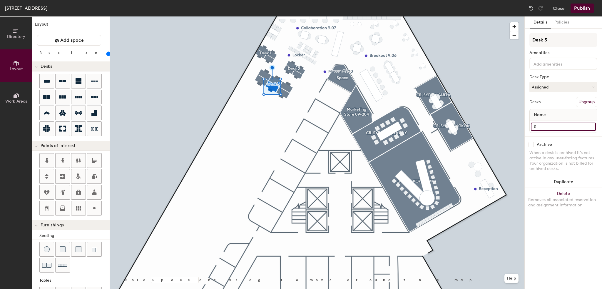
type input "100"
type input "09"
type input "100"
type input "09-"
type input "100"
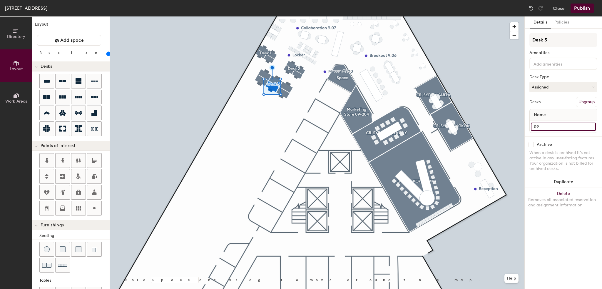
type input "09-1"
type input "100"
type input "09-11"
type input "100"
type input "09-114"
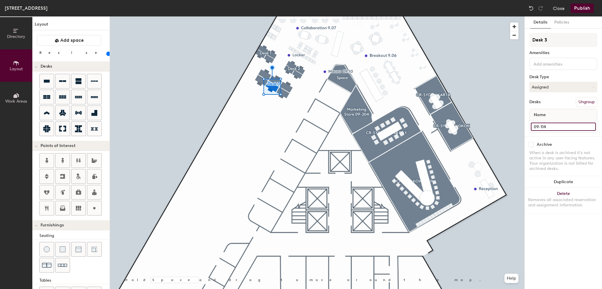
type input "100"
type input "09-114"
type input "100"
click at [542, 123] on input at bounding box center [563, 127] width 65 height 8
type input "0"
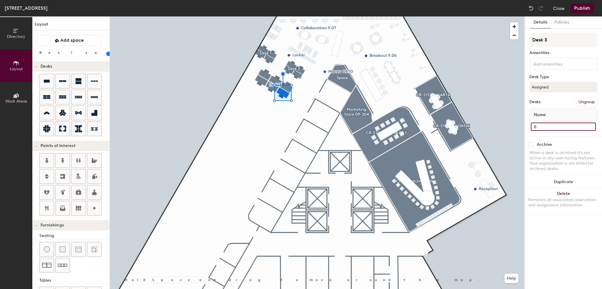
type input "100"
type input "09"
type input "100"
type input "09-"
type input "100"
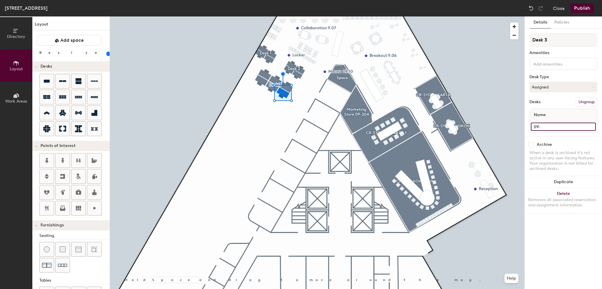
type input "09-1"
type input "100"
type input "09-11"
type input "100"
type input "09-115"
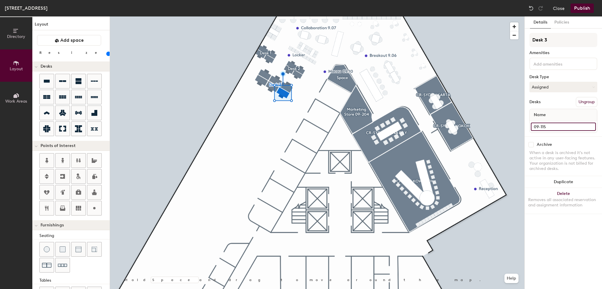
type input "100"
type input "09-115"
click at [551, 89] on button "Assigned" at bounding box center [563, 87] width 68 height 11
click at [543, 113] on div "Hot" at bounding box center [558, 114] width 59 height 9
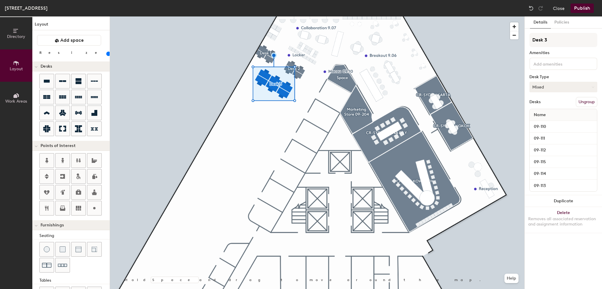
click at [554, 85] on button "Mixed" at bounding box center [563, 87] width 68 height 11
click at [545, 113] on div "Hot" at bounding box center [558, 114] width 59 height 9
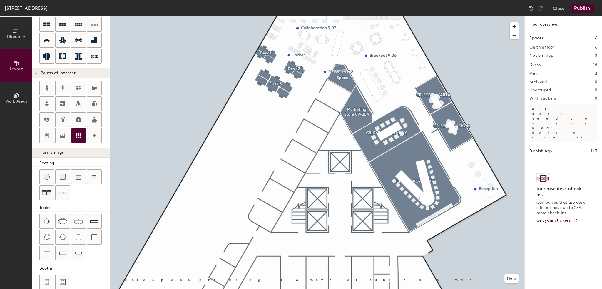
scroll to position [80, 0]
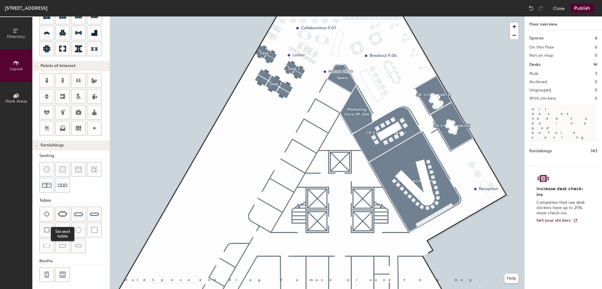
drag, startPoint x: 63, startPoint y: 210, endPoint x: 76, endPoint y: 200, distance: 15.9
click at [63, 211] on img at bounding box center [62, 214] width 9 height 6
type input "40"
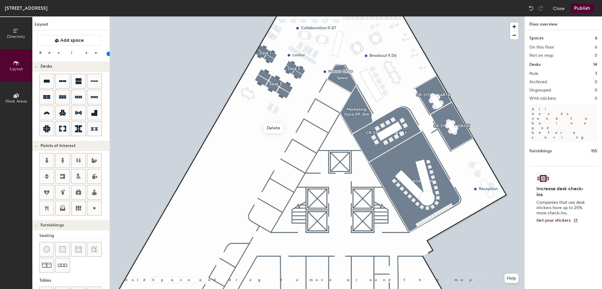
scroll to position [80, 0]
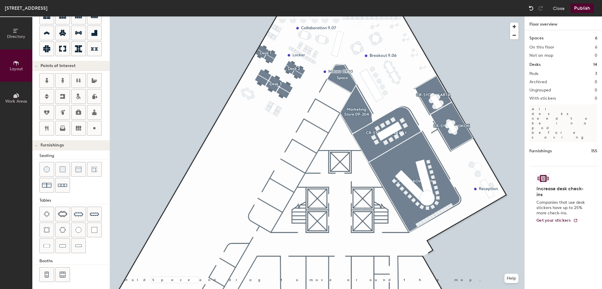
click at [527, 10] on div at bounding box center [530, 8] width 9 height 9
click at [530, 7] on img at bounding box center [531, 8] width 6 height 6
click at [527, 7] on div at bounding box center [530, 8] width 9 height 9
click at [515, 16] on div at bounding box center [317, 16] width 414 height 0
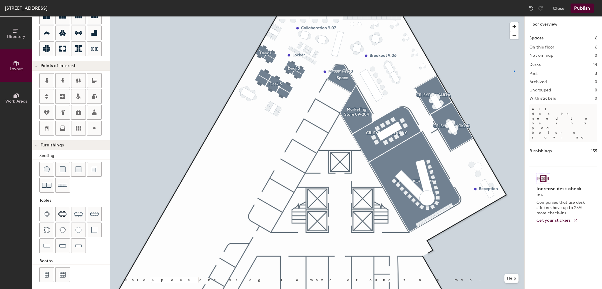
click at [514, 16] on div at bounding box center [317, 16] width 414 height 0
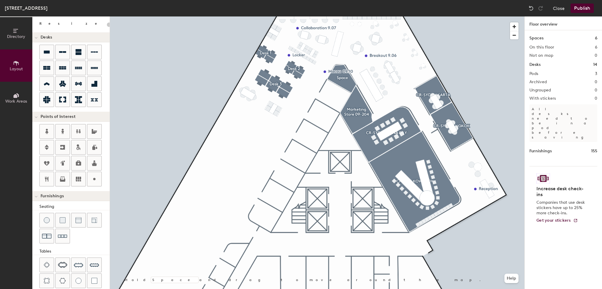
scroll to position [0, 0]
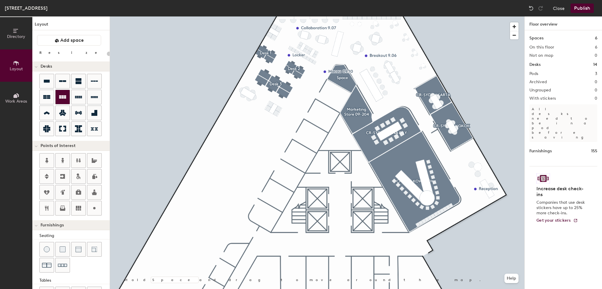
click at [62, 102] on div at bounding box center [63, 97] width 14 height 14
click at [64, 97] on icon at bounding box center [62, 96] width 7 height 3
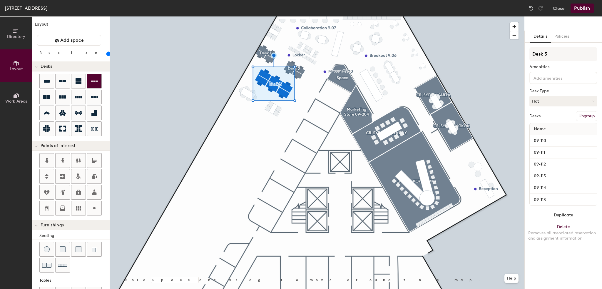
type input "100"
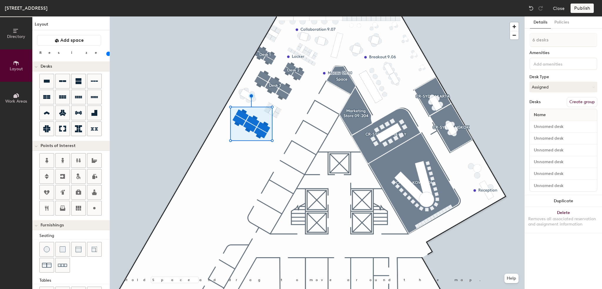
click at [578, 101] on button "Create group" at bounding box center [581, 102] width 31 height 10
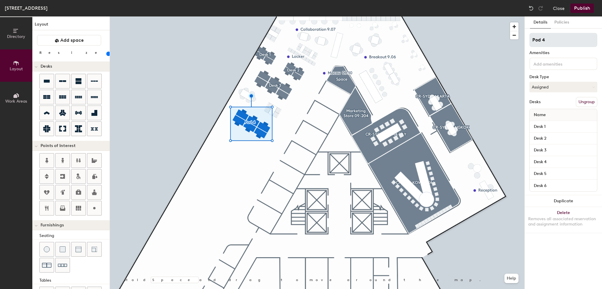
type input "100"
drag, startPoint x: 548, startPoint y: 38, endPoint x: 530, endPoint y: 41, distance: 18.1
click at [530, 41] on input "Pod 4" at bounding box center [563, 40] width 68 height 14
click at [536, 38] on input "Pod 4" at bounding box center [563, 40] width 68 height 14
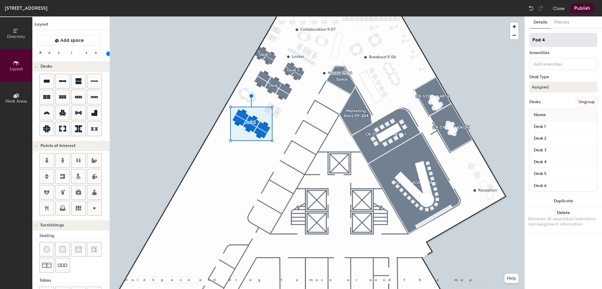
type input "D4"
type input "100"
type input "De4"
type input "100"
type input "Des4"
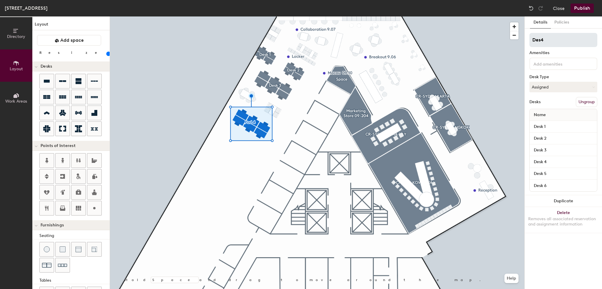
type input "100"
type input "Desk4"
type input "100"
type input "Desk 4"
type input "100"
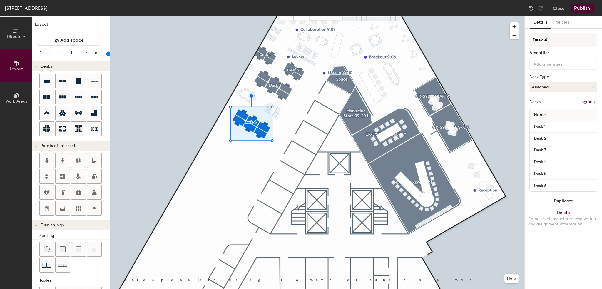
type input "Desk 4"
click at [565, 65] on input at bounding box center [558, 63] width 53 height 7
click at [554, 78] on div "Adjustable Height" at bounding box center [563, 77] width 66 height 9
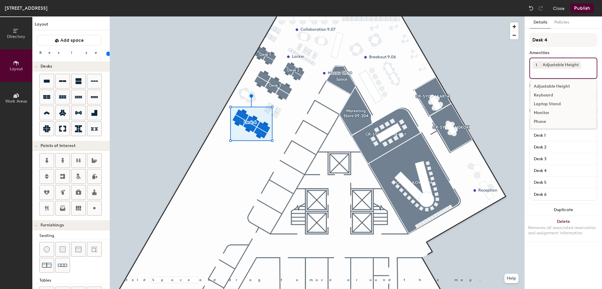
click at [542, 112] on div "Monitor" at bounding box center [563, 112] width 66 height 9
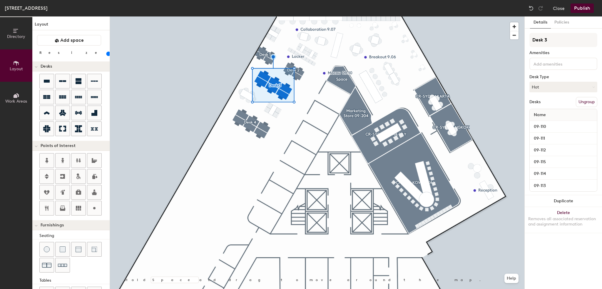
click at [550, 63] on input at bounding box center [558, 63] width 53 height 7
click at [548, 81] on div "Adjustable Height" at bounding box center [563, 77] width 66 height 9
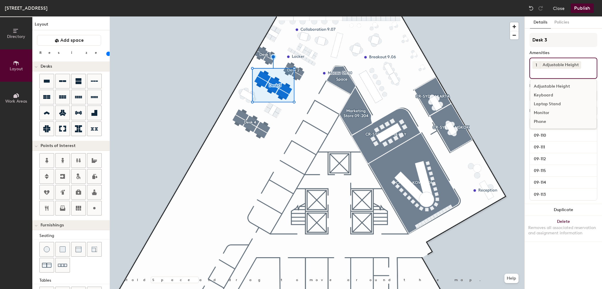
click at [544, 112] on div "Monitor" at bounding box center [563, 112] width 66 height 9
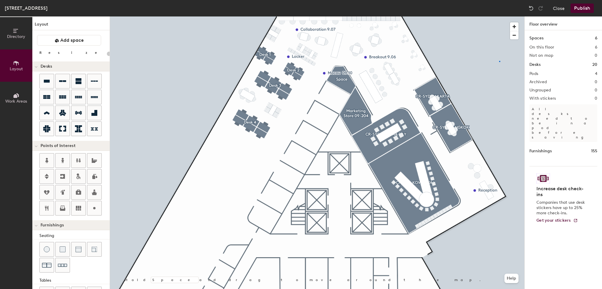
click at [499, 16] on div at bounding box center [317, 16] width 414 height 0
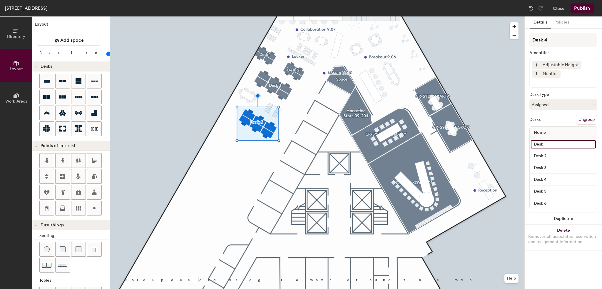
type input "100"
click at [549, 140] on input "Desk 1" at bounding box center [563, 144] width 65 height 8
click at [548, 142] on input "Desk 1" at bounding box center [563, 144] width 65 height 8
drag, startPoint x: 548, startPoint y: 142, endPoint x: 531, endPoint y: 144, distance: 16.6
click at [531, 144] on input "Desk 1" at bounding box center [563, 144] width 65 height 8
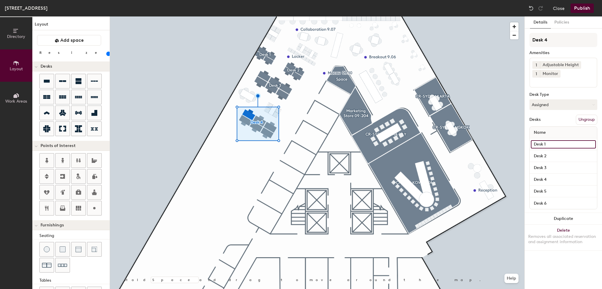
type input "0"
type input "100"
type input "09"
type input "100"
type input "09"
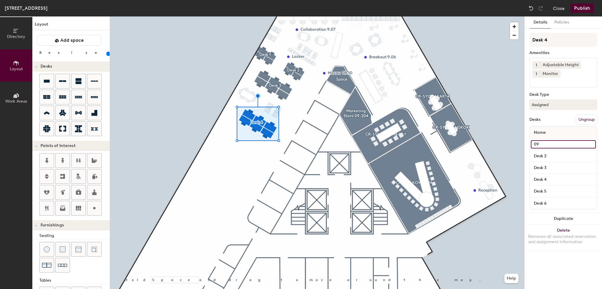
type input "100"
click at [541, 145] on input "09" at bounding box center [563, 144] width 65 height 8
click at [542, 144] on input "09" at bounding box center [563, 144] width 65 height 8
type input "09-"
type input "100"
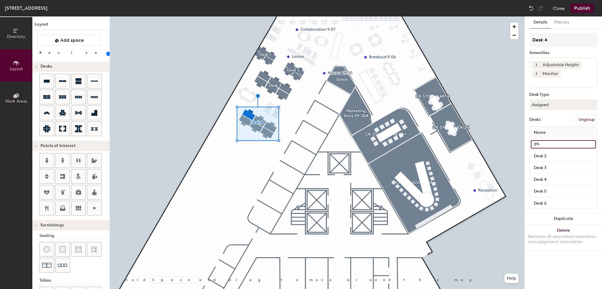
type input "09-0"
type input "100"
type input "09-01"
type input "100"
type input "09-019"
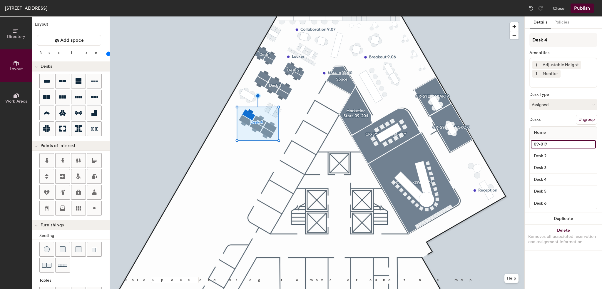
type input "100"
type input "09-01"
type input "100"
type input "09-0"
type input "100"
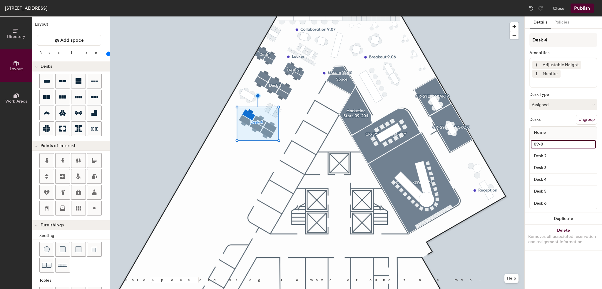
type input "09-"
type input "100"
type input "09-1"
type input "100"
type input "09-11"
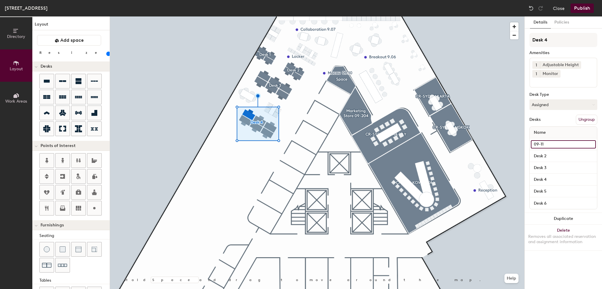
type input "100"
type input "09-119"
type input "100"
type input "09-119"
type input "100"
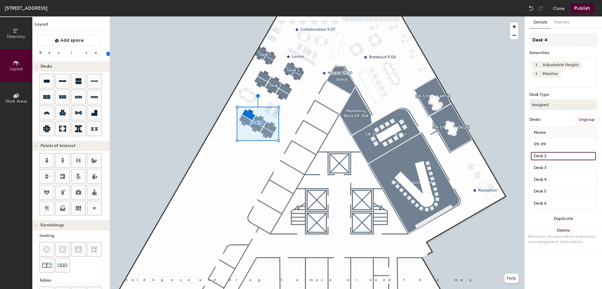
click at [547, 155] on input "Desk 2" at bounding box center [563, 156] width 65 height 8
type input "09"
type input "100"
type input "09-"
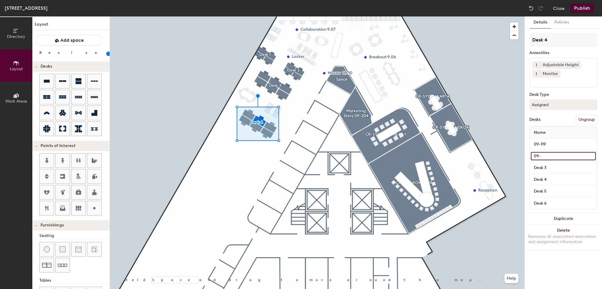
type input "100"
type input "09-1"
type input "100"
type input "09-12"
type input "100"
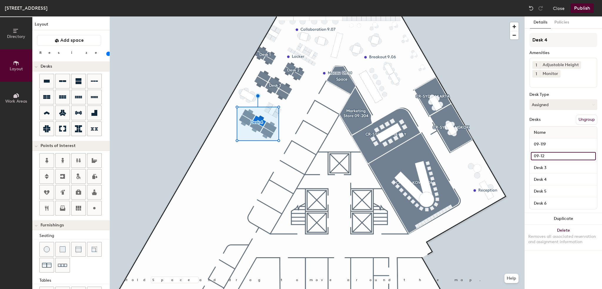
type input "09-120"
type input "100"
type input "09-120"
type input "100"
click at [547, 167] on input "Desk 3" at bounding box center [563, 168] width 65 height 8
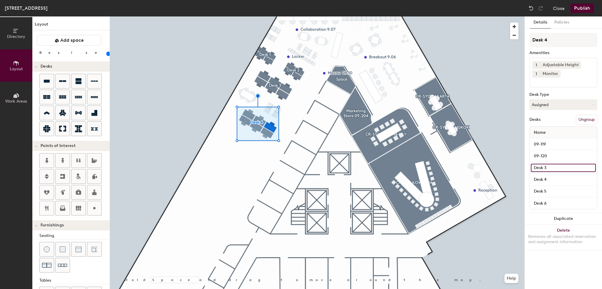
type input "0"
type input "100"
type input "09"
type input "100"
type input "09-"
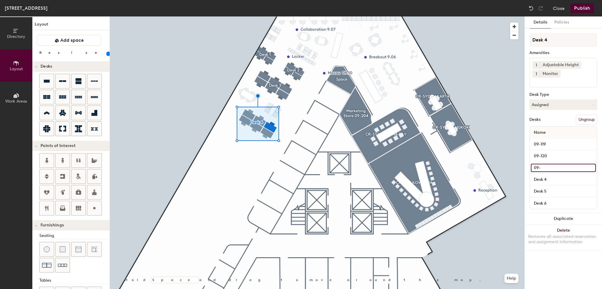
type input "100"
type input "09-12"
type input "100"
type input "09-121"
type input "100"
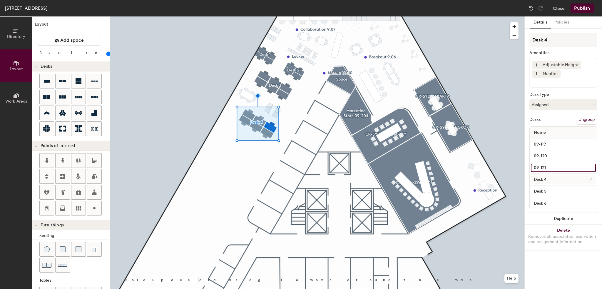
type input "09-121"
click at [541, 180] on input "Desk 4" at bounding box center [563, 179] width 65 height 8
type input "100"
type input "0"
type input "100"
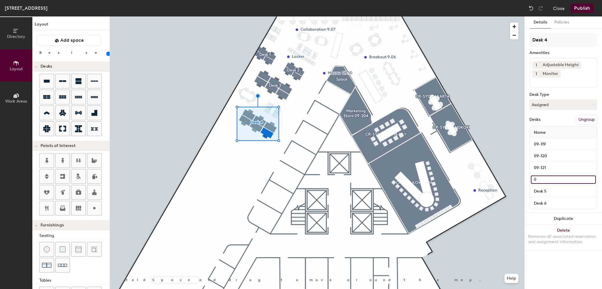
type input "09"
type input "100"
type input "09-"
type input "100"
type input "09-1"
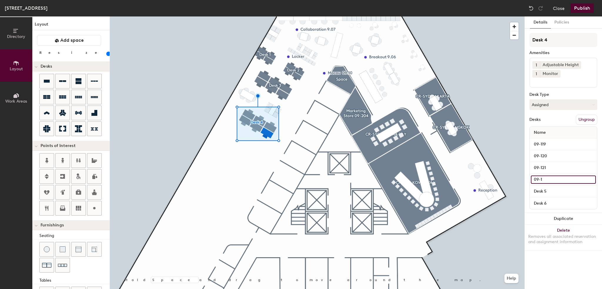
type input "100"
type input "09-12"
type input "100"
type input "09-122"
type input "100"
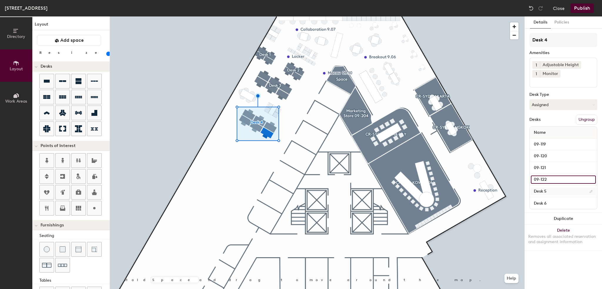
type input "09-122"
type input "100"
click at [543, 190] on input "Desk 5" at bounding box center [563, 191] width 65 height 8
type input "09"
type input "100"
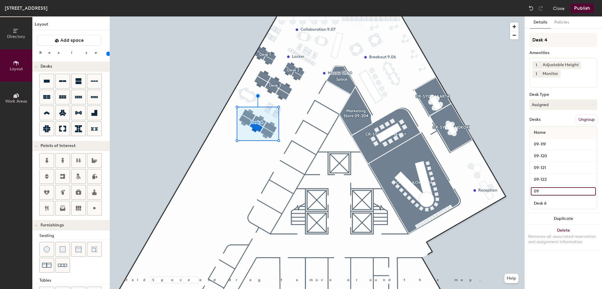
type input "09-"
type input "100"
type input "09-1"
type input "100"
type input "09-12"
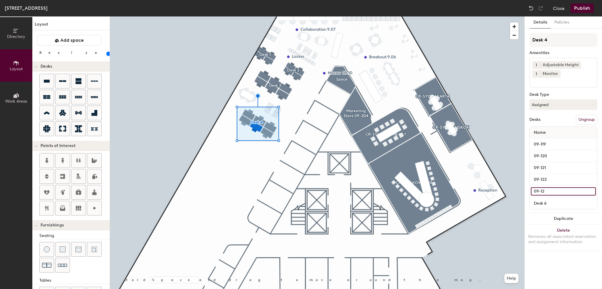
type input "100"
type input "09-122"
type input "100"
type input "09-12"
type input "100"
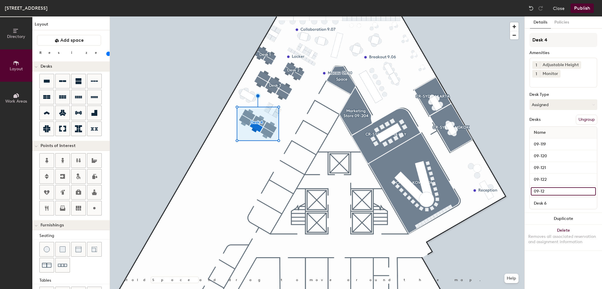
type input "09-123"
type input "100"
type input "09-123"
click at [543, 202] on input "Desk 6" at bounding box center [563, 203] width 65 height 8
type input "100"
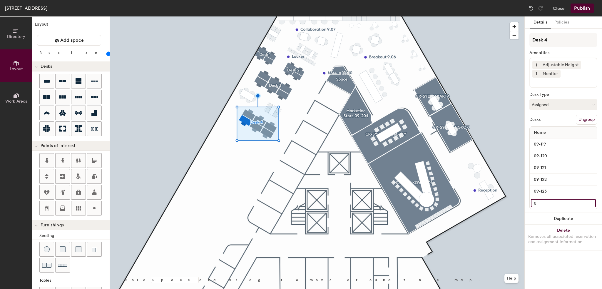
type input "09"
type input "100"
type input "09-"
type input "100"
type input "09-1"
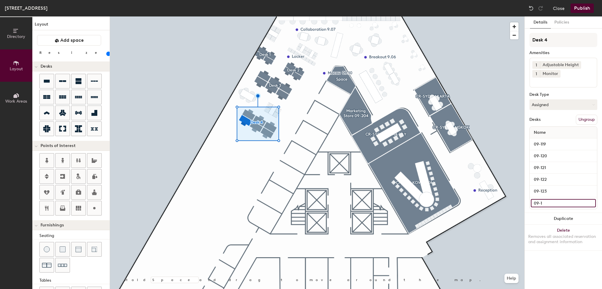
type input "100"
type input "09-12"
type input "100"
type input "09-124"
type input "100"
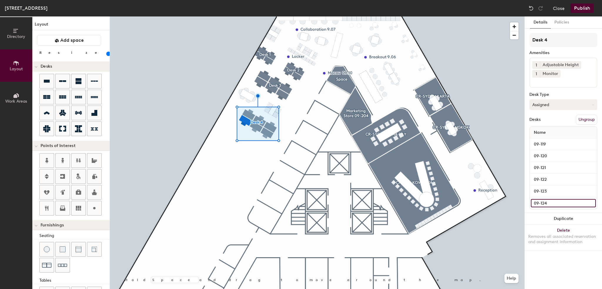
type input "09-124"
click at [570, 102] on button "Assigned" at bounding box center [563, 104] width 68 height 11
click at [551, 132] on div "Hot" at bounding box center [558, 131] width 59 height 9
type input "100"
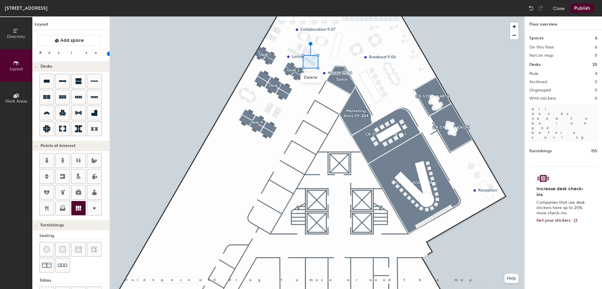
click at [77, 211] on div at bounding box center [78, 208] width 14 height 14
click at [217, 202] on span "Done" at bounding box center [220, 204] width 17 height 10
click at [304, 69] on span "Delete" at bounding box center [308, 70] width 21 height 10
click at [48, 210] on icon at bounding box center [46, 207] width 7 height 7
type input "20"
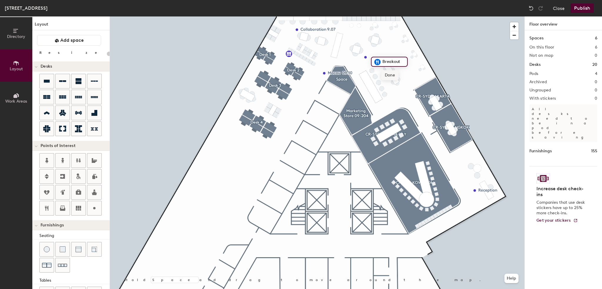
type input "Breakout"
click at [388, 76] on span "Done" at bounding box center [389, 75] width 17 height 10
type input "20"
click at [337, 74] on span "Edit" at bounding box center [332, 73] width 15 height 10
click at [354, 60] on input "Breakout" at bounding box center [346, 60] width 24 height 8
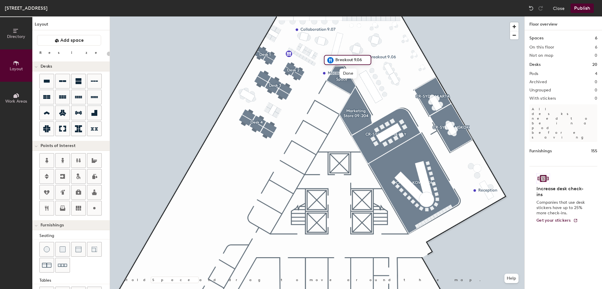
type input "Breakout 9.06"
click at [380, 70] on span "Delete" at bounding box center [385, 71] width 21 height 10
type input "20"
click at [62, 190] on icon at bounding box center [62, 192] width 7 height 7
click at [362, 74] on span "Done" at bounding box center [364, 77] width 17 height 10
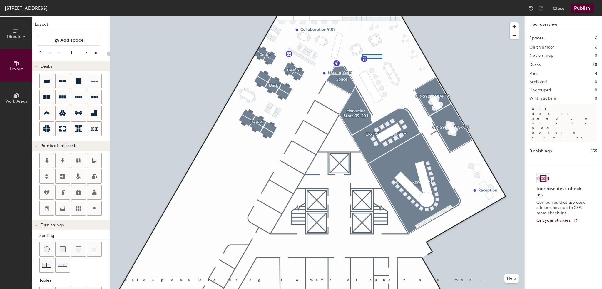
click at [379, 16] on div at bounding box center [317, 16] width 414 height 0
click at [96, 192] on icon at bounding box center [94, 192] width 7 height 7
click at [490, 206] on span "Done" at bounding box center [489, 208] width 17 height 10
click at [494, 203] on span "Delete" at bounding box center [494, 204] width 21 height 10
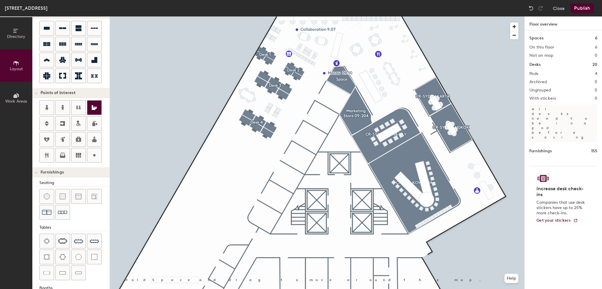
scroll to position [59, 0]
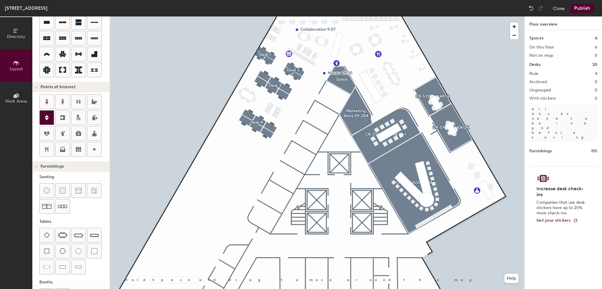
click at [50, 116] on div at bounding box center [47, 117] width 14 height 14
click at [394, 16] on div at bounding box center [317, 16] width 414 height 0
type input "20"
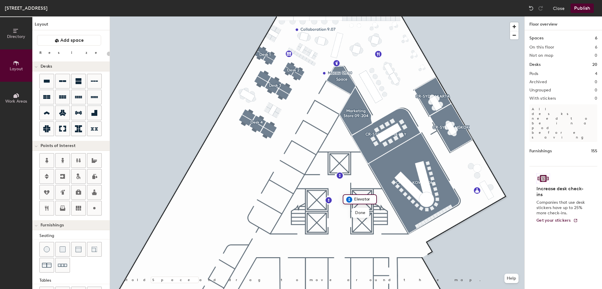
scroll to position [59, 0]
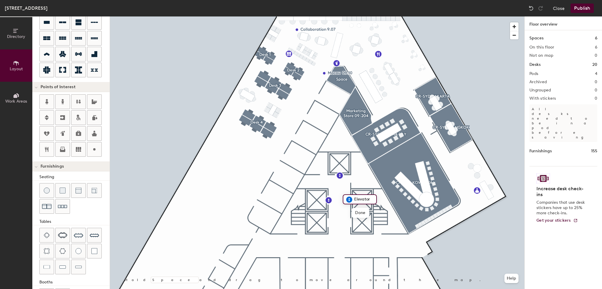
click at [48, 118] on icon at bounding box center [46, 117] width 7 height 7
click at [43, 120] on icon at bounding box center [46, 117] width 7 height 7
click at [91, 98] on icon at bounding box center [94, 101] width 7 height 7
click at [379, 190] on span "Done" at bounding box center [381, 191] width 17 height 10
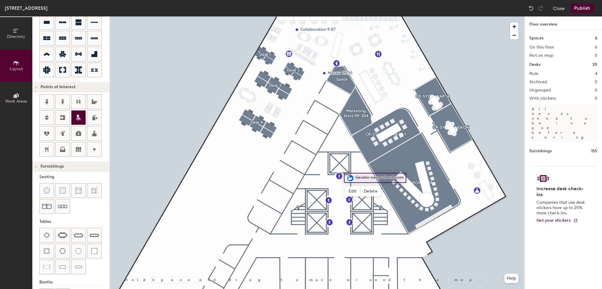
click at [76, 120] on icon at bounding box center [78, 117] width 7 height 7
click at [367, 180] on span "Done" at bounding box center [371, 182] width 17 height 10
click at [355, 16] on div at bounding box center [317, 16] width 414 height 0
type input "20"
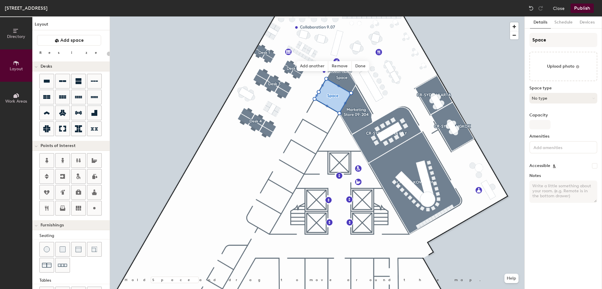
click at [549, 98] on button "No type" at bounding box center [563, 98] width 68 height 11
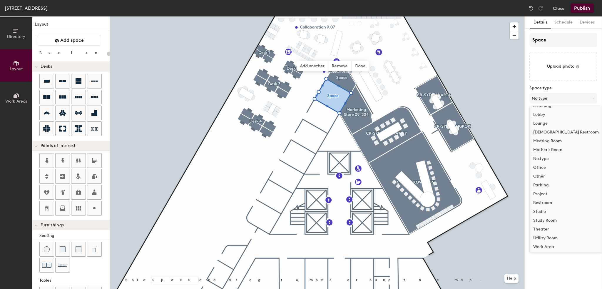
scroll to position [132, 0]
click at [546, 166] on div "Office" at bounding box center [565, 166] width 73 height 9
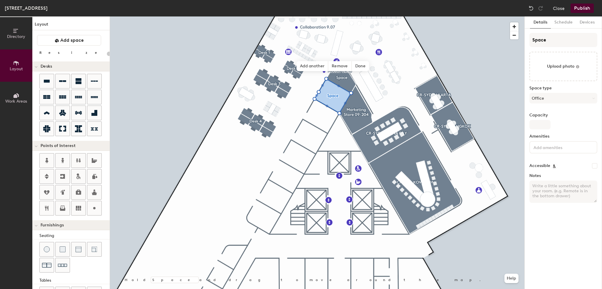
click at [544, 146] on input at bounding box center [558, 146] width 53 height 7
click at [544, 168] on div "Computer" at bounding box center [563, 169] width 66 height 9
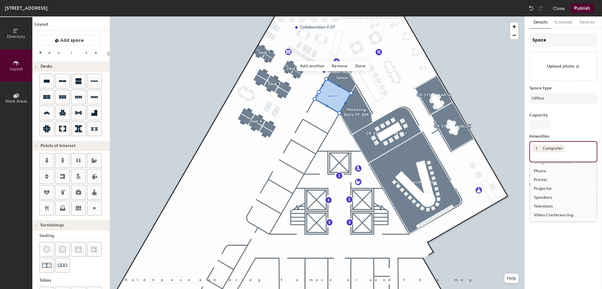
scroll to position [26, 0]
click at [544, 215] on div "Whiteboard" at bounding box center [563, 214] width 66 height 9
type input "20"
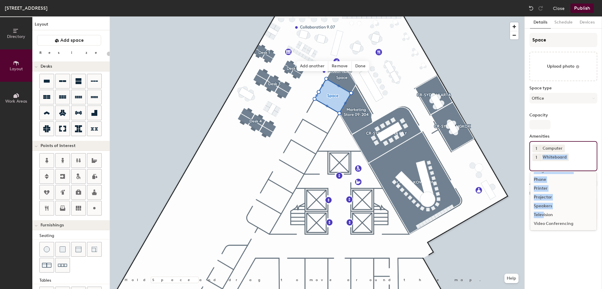
scroll to position [0, 0]
drag, startPoint x: 542, startPoint y: 213, endPoint x: 526, endPoint y: 147, distance: 68.6
click at [526, 148] on div "Details Schedule Devices Space Upload photo Space type Office Capacity Amenitie…" at bounding box center [562, 152] width 77 height 272
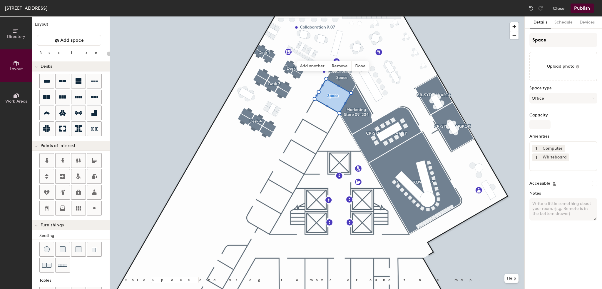
click at [565, 122] on div "Capacity" at bounding box center [563, 121] width 68 height 16
click at [547, 43] on input "Space" at bounding box center [563, 40] width 68 height 14
click at [515, 41] on div "Directory Layout Work Areas Layout Add space Resize Desks Points of Interest Fu…" at bounding box center [301, 152] width 602 height 272
click at [549, 41] on input "Space" at bounding box center [563, 40] width 68 height 14
drag, startPoint x: 549, startPoint y: 40, endPoint x: 526, endPoint y: 41, distance: 22.6
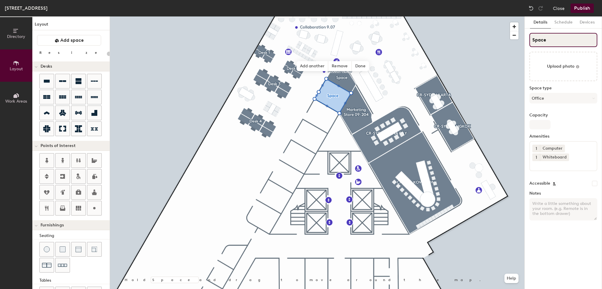
click at [526, 41] on div "Details Schedule Devices Space Upload photo Space type Office Capacity Amenitie…" at bounding box center [562, 152] width 77 height 272
type input "Ch"
type input "20"
type input "Chr"
type input "20"
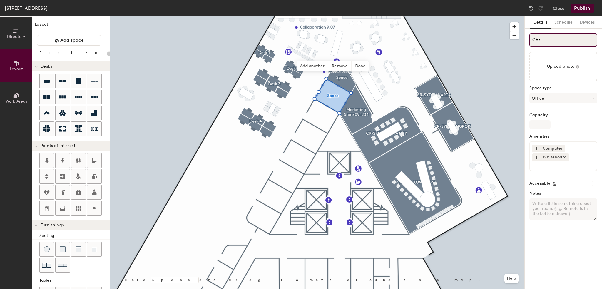
type input "Chri"
type input "20"
type input "Chris"
type input "20"
type input "Chris"
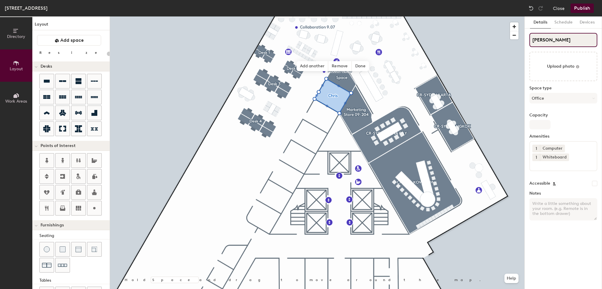
type input "20"
type input "Chris M"
type input "20"
type input "Chris Mc"
type input "20"
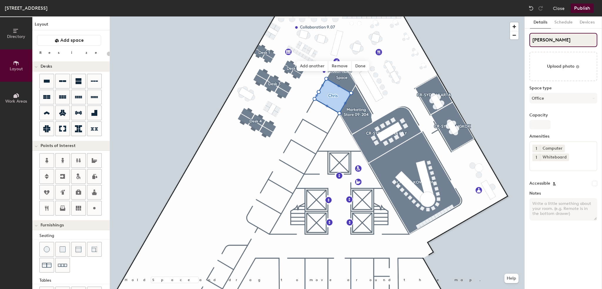
type input "Chris McF"
type input "20"
type input "Chris McFa"
type input "20"
type input "Chris McFad"
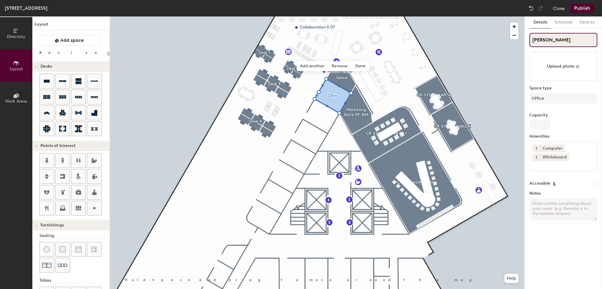
type input "20"
type input "Chris McFadd"
type input "20"
type input "Chris McFadde"
type input "20"
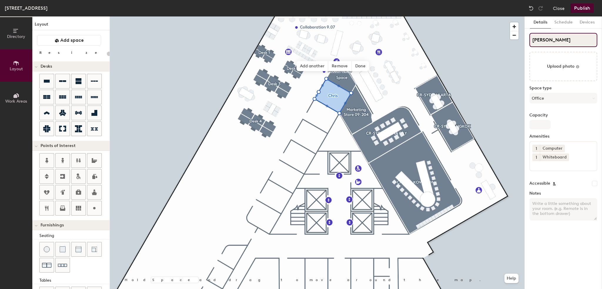
type input "Chris McFadden"
type input "20"
type input "Chris McFadden"
type input "20"
type input "Chris McFadden 0"
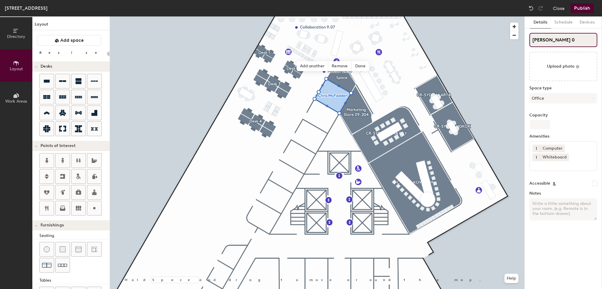
type input "20"
type input "Chris McFadden 09"
type input "20"
type input "Chris McFadden 09-"
type input "20"
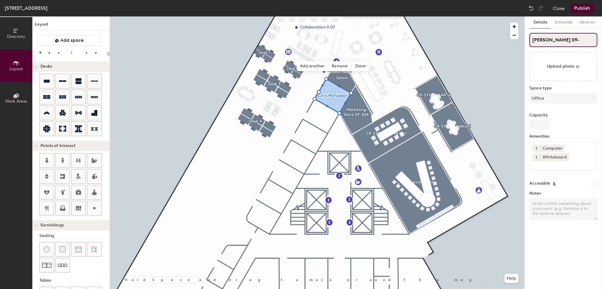
type input "Chris McFadden 09-1"
type input "20"
type input "Chris McFadden 09-109"
type input "20"
type input "Chris McFadden 09-109"
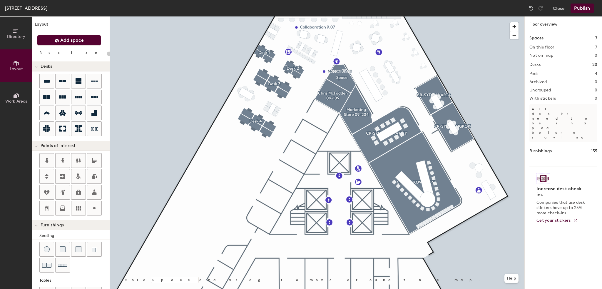
click at [66, 38] on span "Add space" at bounding box center [72, 40] width 24 height 6
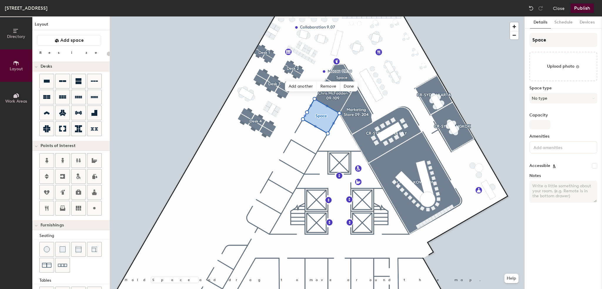
type input "20"
click at [547, 41] on input "Space" at bounding box center [563, 40] width 68 height 14
type input "A"
type input "20"
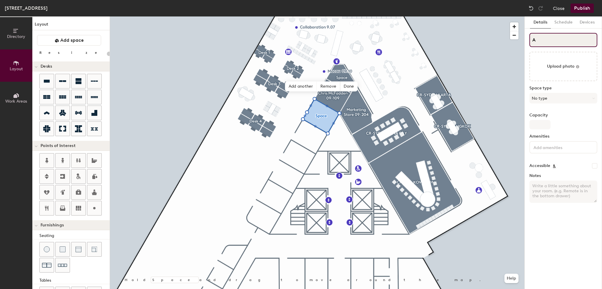
type input "Ad"
type input "20"
type input "Ada"
type input "20"
type input "Adam"
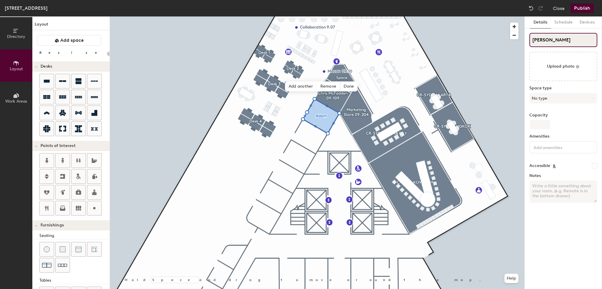
type input "20"
type input "Adam"
type input "20"
type input "Adam K"
type input "20"
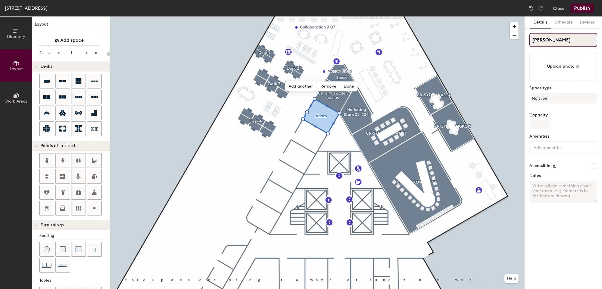
type input "Adam Ke"
type input "20"
type input "Adam Ker"
type input "20"
type input "Adam Kers"
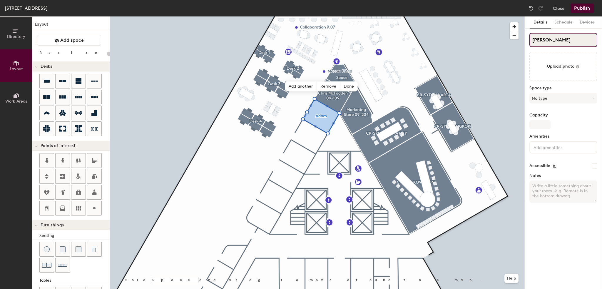
type input "20"
type input "Adam Kersi"
type input "20"
type input "Adam Kersib"
type input "20"
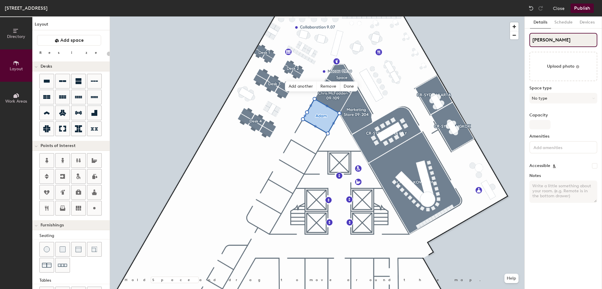
type input "Adam Kersi"
type input "20"
type input "Adam Kersiv"
type input "20"
type input "Adam Kersivi"
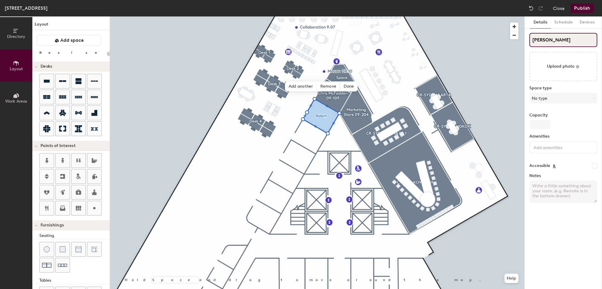
type input "20"
type input "Adam Kersivien"
type input "20"
click at [570, 38] on input "Adam Kersivien" at bounding box center [563, 40] width 68 height 14
type input "Adam Kersivien"
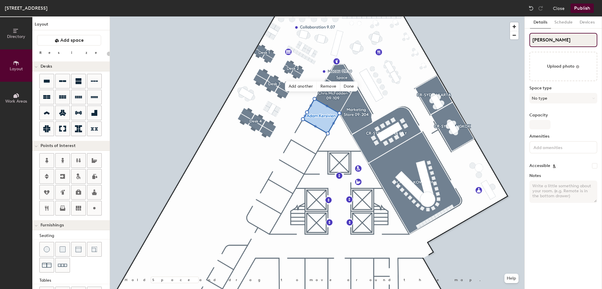
type input "20"
type input "Adam Kersivien 0"
type input "20"
type input "Adam Kersivien 09"
type input "20"
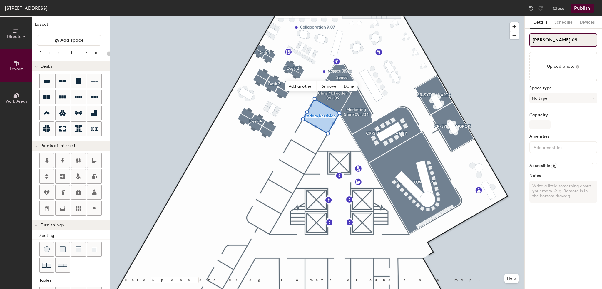
type input "Adam Kersivien 09-"
type input "20"
type input "Adam Kersivien 09-1"
type input "20"
type input "Adam Kersivien 09-116"
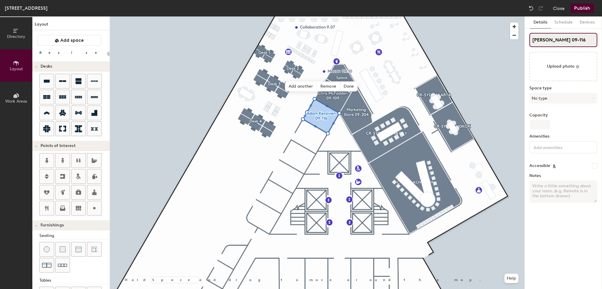
type input "20"
type input "Adam Kersivien 09-116"
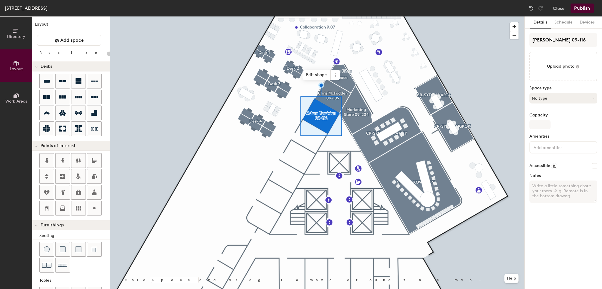
click at [550, 98] on button "No type" at bounding box center [563, 98] width 68 height 11
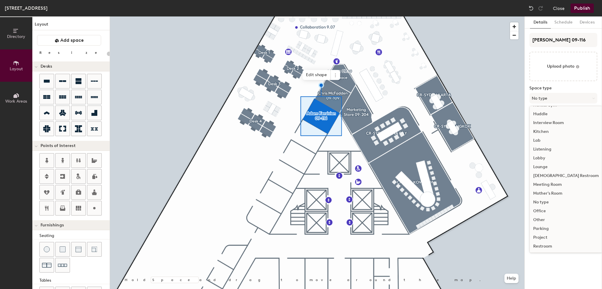
scroll to position [118, 0]
click at [544, 182] on div "Office" at bounding box center [565, 180] width 73 height 9
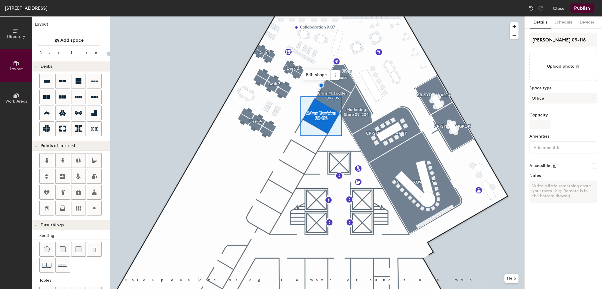
click at [545, 155] on div "Amenities" at bounding box center [563, 146] width 68 height 24
click at [545, 151] on div at bounding box center [563, 147] width 68 height 12
click at [541, 170] on div "Computer" at bounding box center [563, 169] width 66 height 9
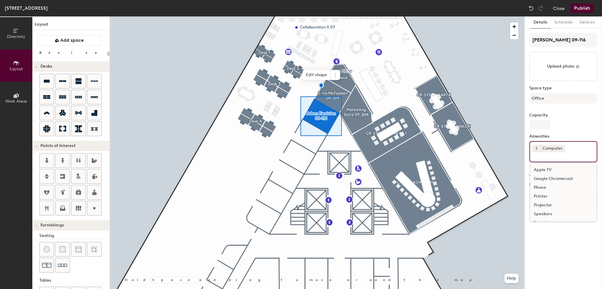
scroll to position [26, 0]
click at [545, 211] on div "Whiteboard" at bounding box center [563, 214] width 66 height 9
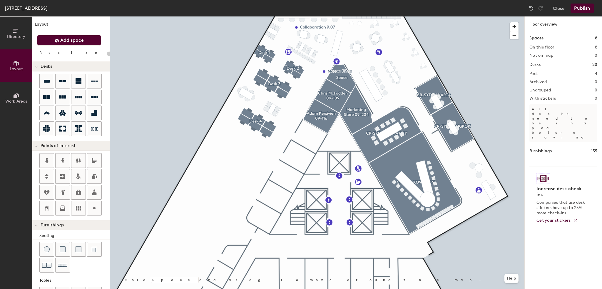
click at [63, 37] on span "Add space" at bounding box center [72, 40] width 24 height 6
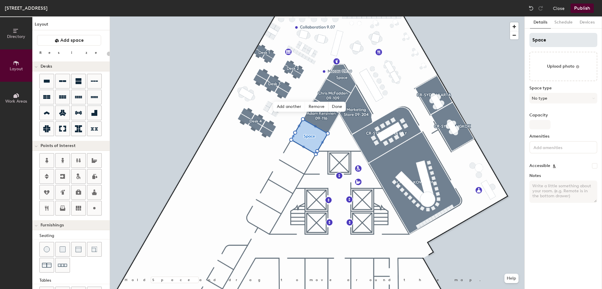
type input "20"
click at [501, 43] on div "Directory Layout Work Areas Layout Add space Resize Desks Points of Interest Fu…" at bounding box center [301, 152] width 602 height 272
type input "A"
type input "20"
type input "Ak"
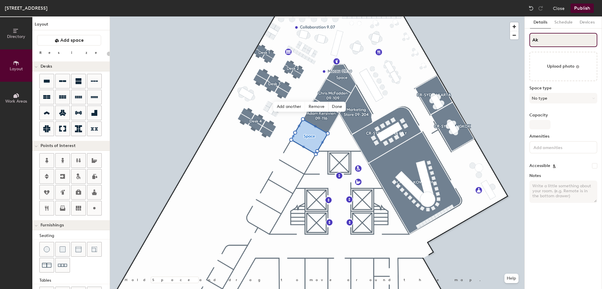
type input "20"
type input "A"
type input "20"
type input "Al"
type input "20"
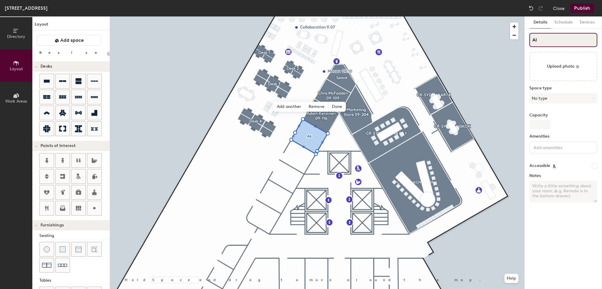
type input "Ale"
type input "20"
type input "Alex"
type input "20"
click at [555, 44] on input "Alex" at bounding box center [563, 40] width 68 height 14
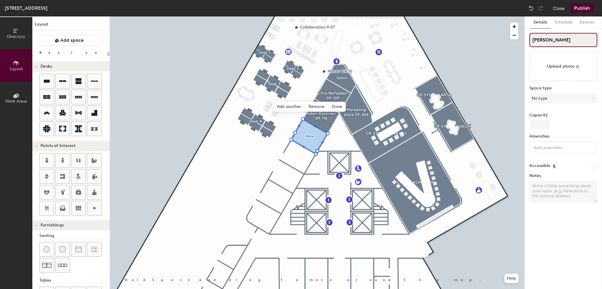
type input "Alex"
type input "20"
type input "Alex G"
type input "20"
type input "Alex Go"
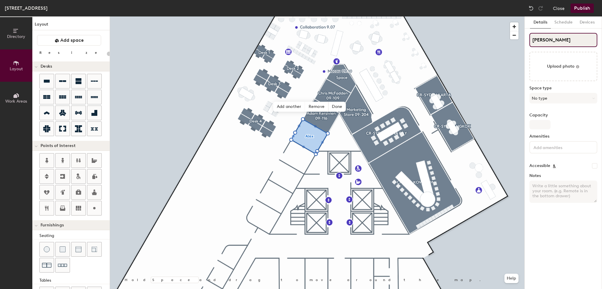
type input "20"
type input "Alex Gou"
type input "20"
type input "Alex Goul"
type input "20"
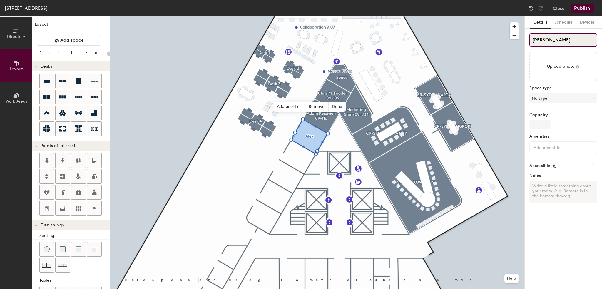
type input "Alex Gould"
type input "20"
type input "Alex Gould"
type input "20"
type input "Alex Gould 0"
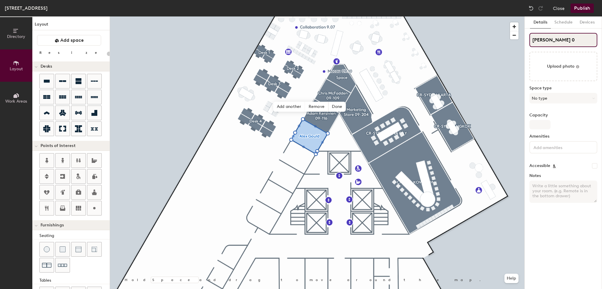
type input "20"
type input "Alex Gould 09"
type input "20"
type input "Alex Gould 09-"
type input "20"
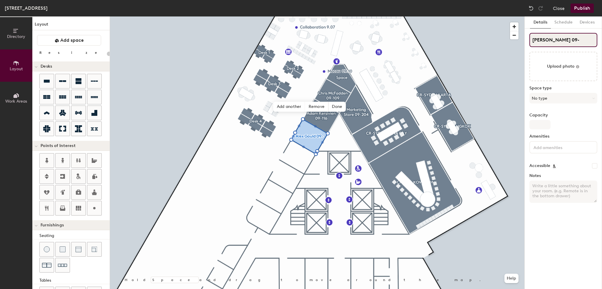
type input "Alex Gould 09-1"
type input "20"
type input "Alex Gould 09-11"
type input "20"
type input "Alex Gould 09-117"
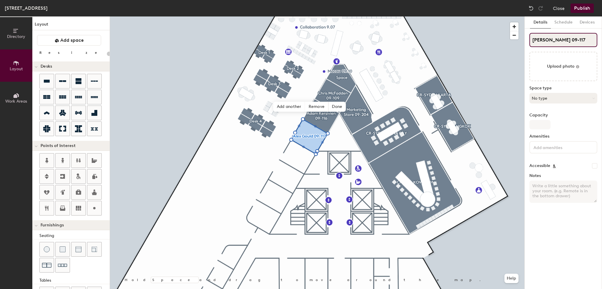
type input "20"
type input "Alex Gould 09-117"
click at [554, 99] on button "No type" at bounding box center [563, 98] width 68 height 11
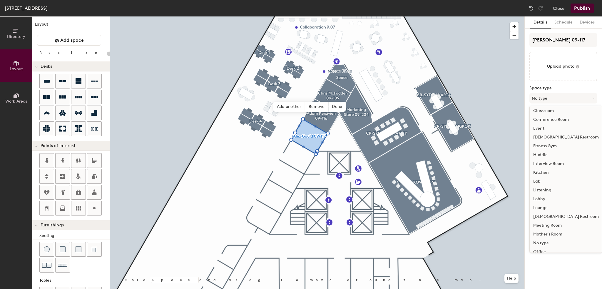
scroll to position [88, 0]
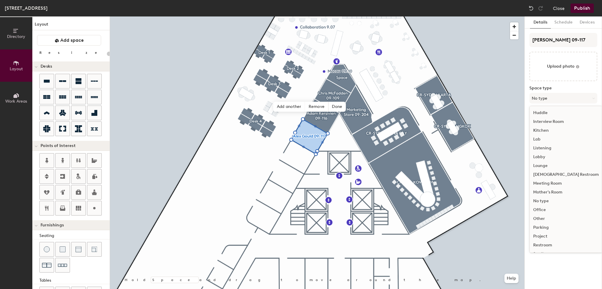
click at [549, 209] on div "Office" at bounding box center [565, 209] width 73 height 9
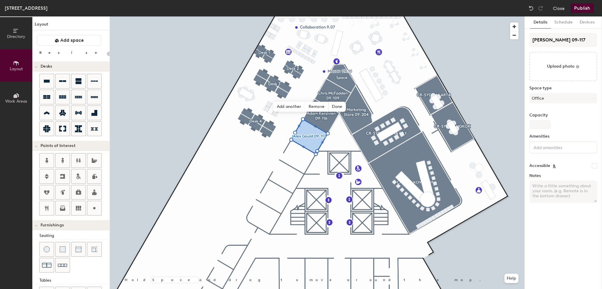
click at [544, 150] on input at bounding box center [558, 146] width 53 height 7
click at [546, 169] on div "Computer" at bounding box center [563, 169] width 66 height 9
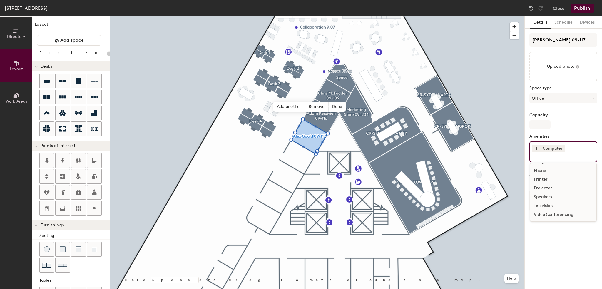
scroll to position [26, 0]
click at [546, 213] on div "Whiteboard" at bounding box center [563, 214] width 66 height 9
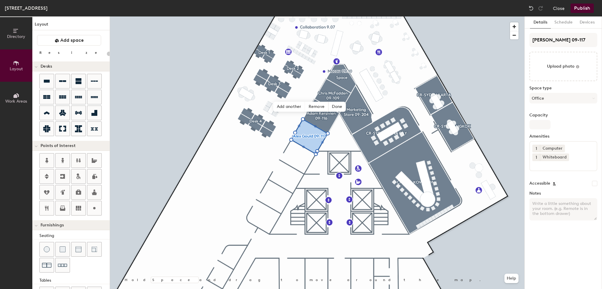
click at [564, 111] on div "Alex Gould 09-117 Upload photo Space type Office Capacity Amenities 1 Computer …" at bounding box center [563, 129] width 68 height 192
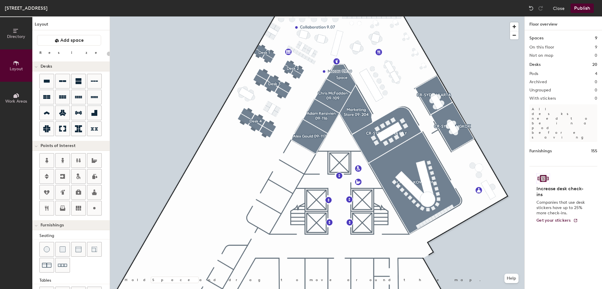
type input "20"
click at [56, 43] on icon at bounding box center [57, 40] width 4 height 4
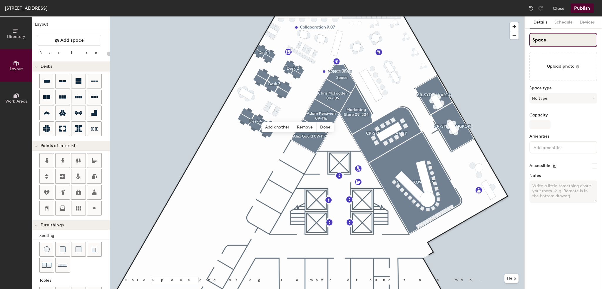
type input "20"
click at [503, 44] on div "Directory Layout Work Areas Layout Add space Resize Desks Points of Interest Fu…" at bounding box center [301, 152] width 602 height 272
type input "D"
type input "20"
type input "Da"
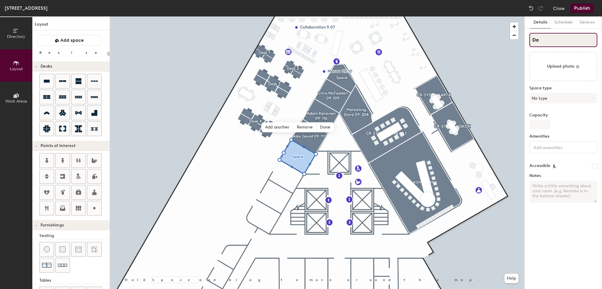
type input "20"
type input "Dav"
type input "20"
type input "Davi"
type input "20"
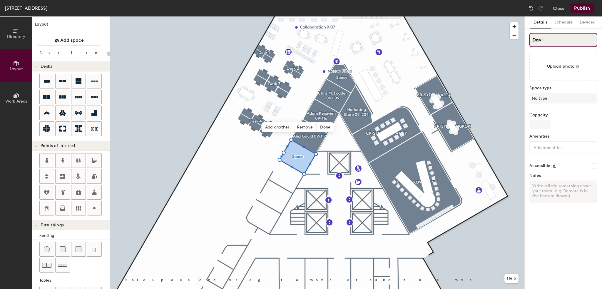
type input "David"
type input "20"
type input "David"
type input "20"
type input "David G"
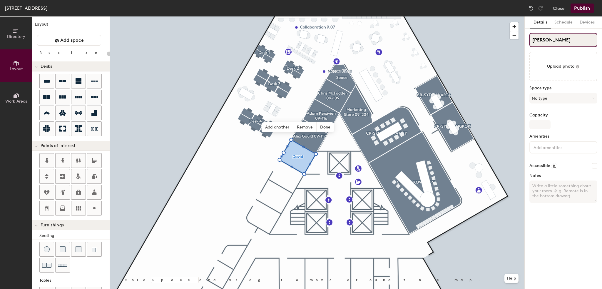
type input "20"
type input "David Gl"
type input "20"
type input "David Gla"
type input "20"
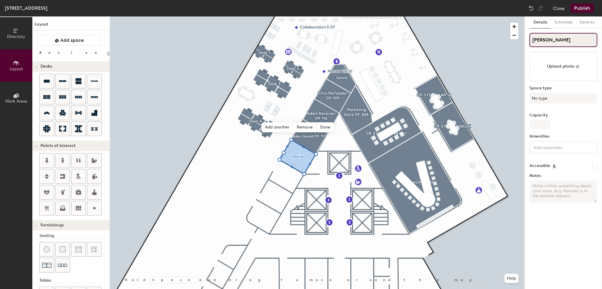
type input "David Glan"
type input "20"
type input "David Glanz"
type input "20"
type input "David Glanz"
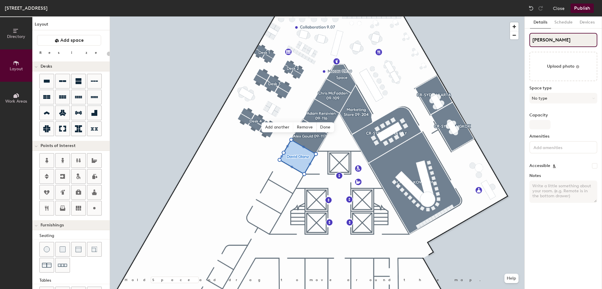
type input "20"
type input "David Glanz 0"
type input "20"
type input "David Glanz 09"
type input "20"
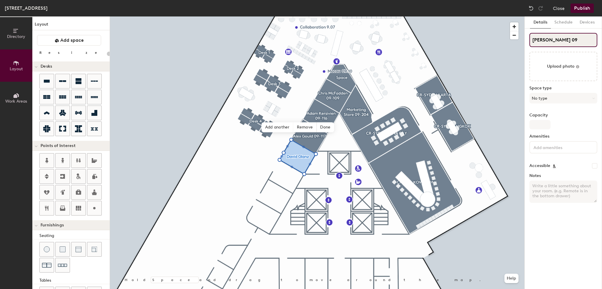
type input "David Glanz 09-"
type input "20"
type input "David Glanz 09-11"
type input "20"
type input "David Glanz 09-118"
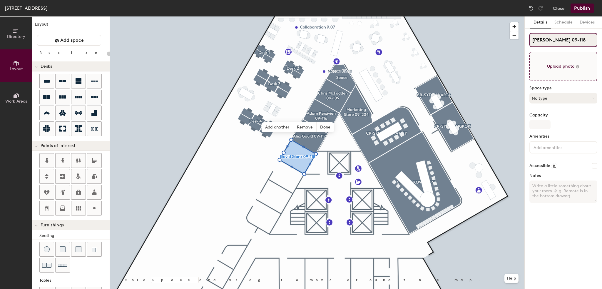
type input "20"
type input "David Glanz 09-118"
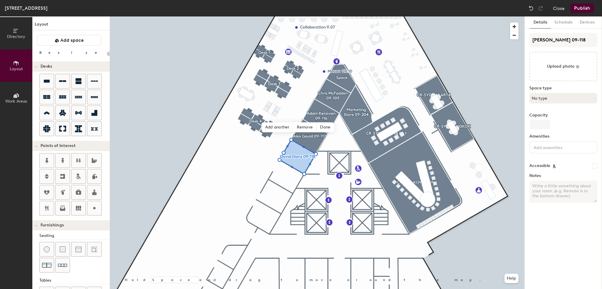
click at [550, 97] on button "No type" at bounding box center [563, 98] width 68 height 11
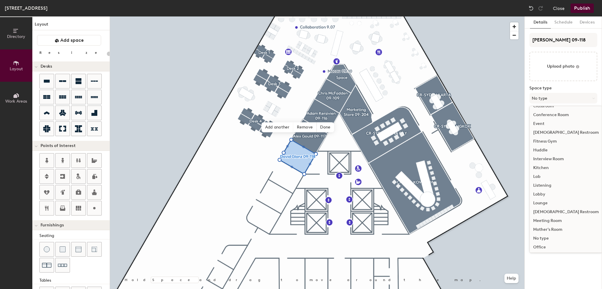
scroll to position [88, 0]
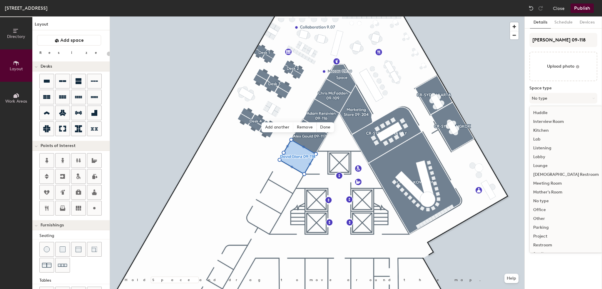
click at [554, 207] on div "Office" at bounding box center [565, 209] width 73 height 9
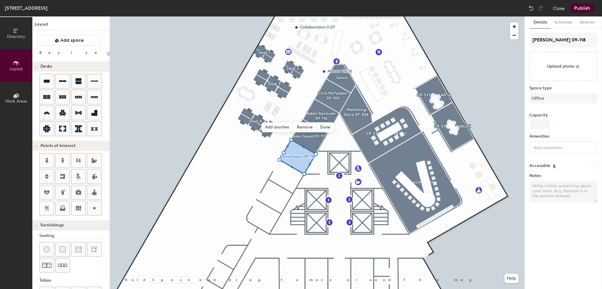
click at [550, 153] on div "Amenities" at bounding box center [563, 146] width 68 height 24
click at [551, 149] on input at bounding box center [558, 146] width 53 height 7
click at [550, 171] on div "Computer" at bounding box center [563, 169] width 66 height 9
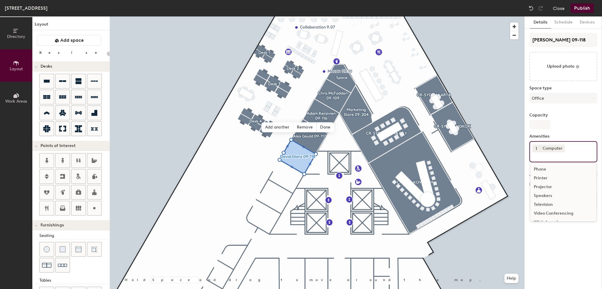
scroll to position [26, 0]
click at [549, 211] on div "Whiteboard" at bounding box center [563, 214] width 66 height 9
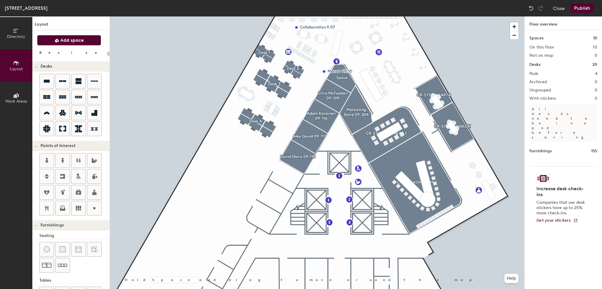
click at [66, 44] on button "Add space" at bounding box center [69, 40] width 64 height 11
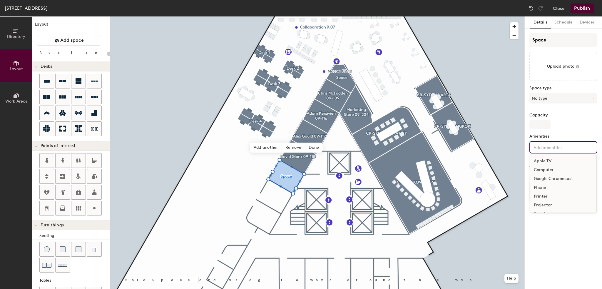
click at [547, 148] on input at bounding box center [558, 146] width 53 height 7
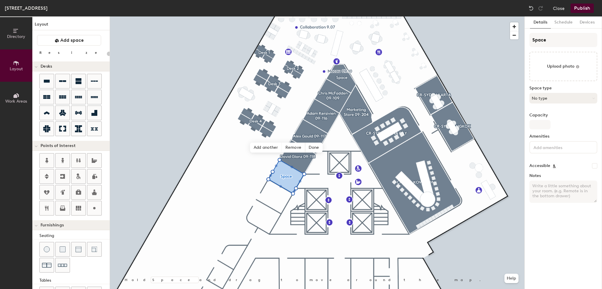
click at [548, 101] on button "No type" at bounding box center [563, 98] width 68 height 11
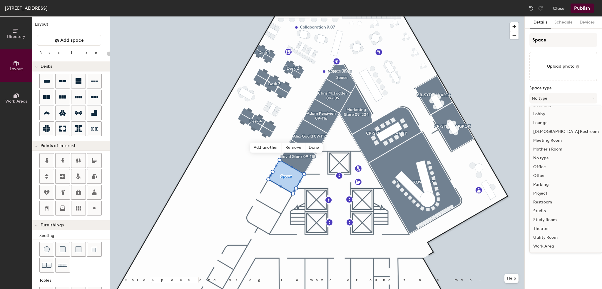
scroll to position [132, 0]
click at [538, 238] on div "Utility Room" at bounding box center [565, 236] width 73 height 9
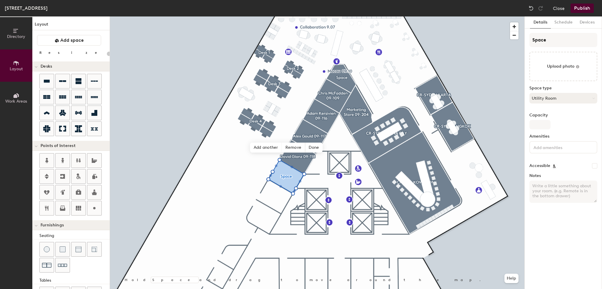
click at [554, 100] on button "Utility Room" at bounding box center [563, 98] width 68 height 11
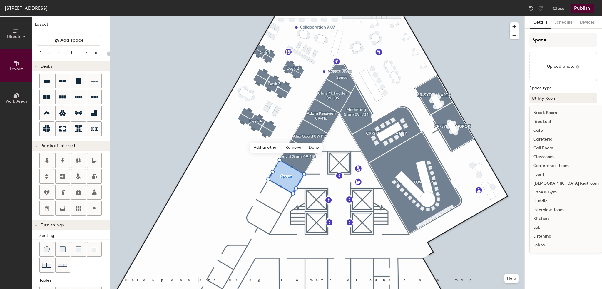
click at [554, 100] on button "Utility Room" at bounding box center [563, 98] width 68 height 11
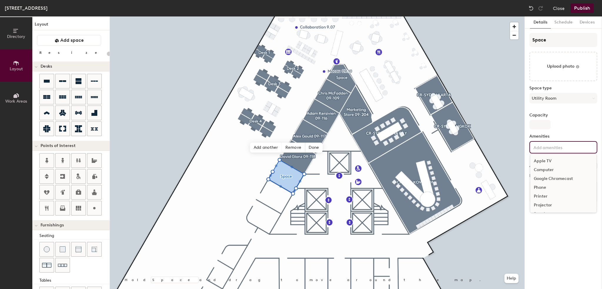
click at [549, 147] on input at bounding box center [558, 146] width 53 height 7
click at [541, 168] on div "Printer" at bounding box center [563, 166] width 66 height 9
type input "20"
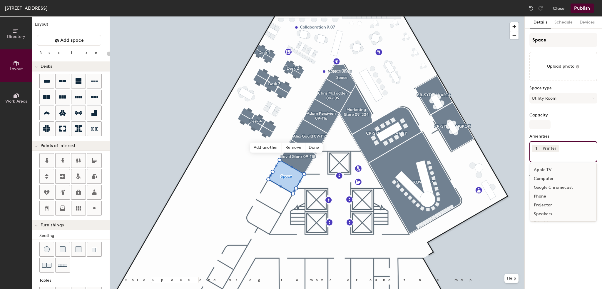
scroll to position [0, 0]
type input "o"
type input "O"
type input "Stationary"
click at [570, 131] on div "Space Upload photo Space type Utility Room Capacity Amenities 1 Printer Station…" at bounding box center [563, 124] width 68 height 183
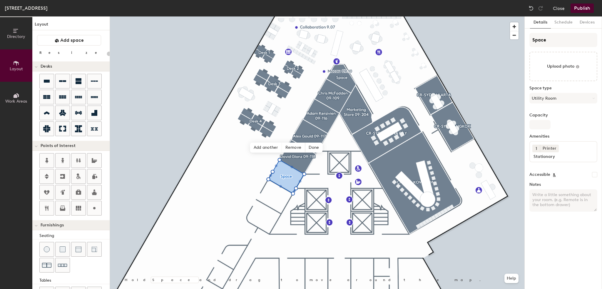
click at [570, 160] on div "1 Printer Stationary" at bounding box center [563, 151] width 68 height 21
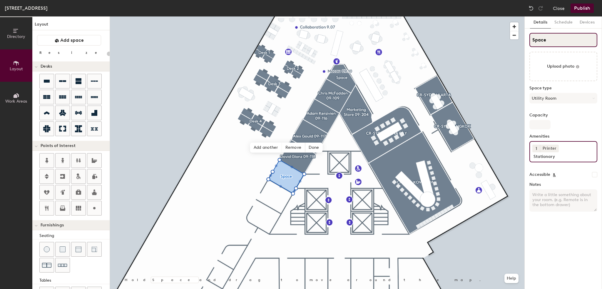
click at [542, 39] on input "Space" at bounding box center [563, 40] width 68 height 14
type input "U"
type input "20"
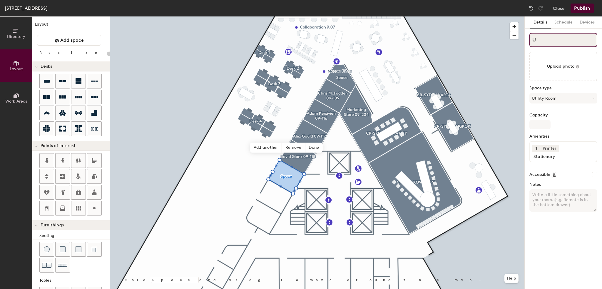
type input "Ut"
type input "20"
type input "Uti"
type input "20"
type input "Utili"
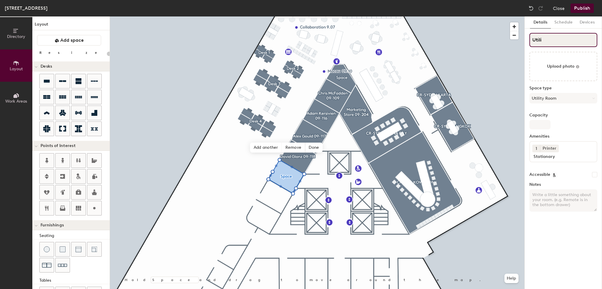
type input "20"
type input "Utility"
type input "20"
type input "Utility"
type input "20"
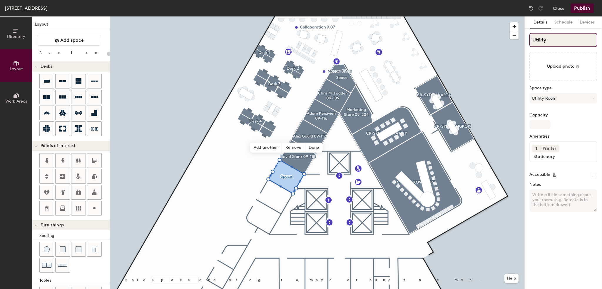
type input "Utility B"
type input "20"
type input "Utility Bay"
type input "20"
type input "Utility Bay"
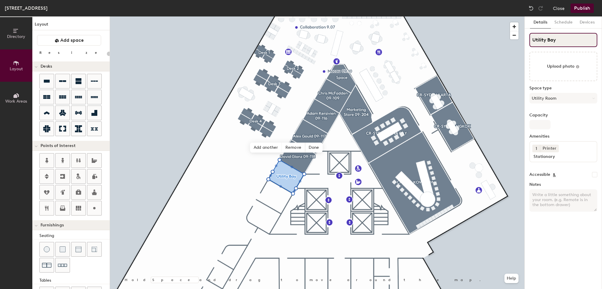
type input "20"
type input "Utility Bay 0"
type input "20"
type input "Utility Bay 09"
type input "20"
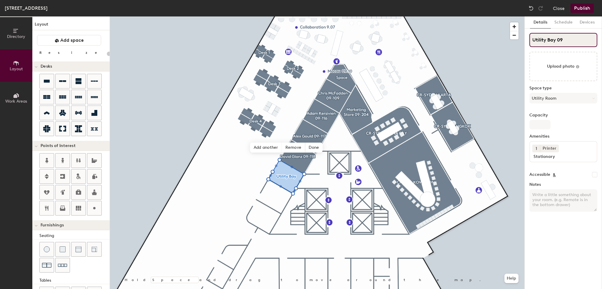
type input "Utility Bay 09-"
type input "20"
type input "Utility Bay 09-2"
type input "20"
type input "Utility Bay 09-206"
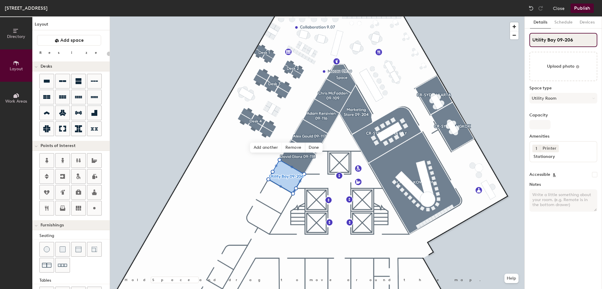
type input "20"
type input "Utility Bay 09-20"
type input "20"
type input "Utility Bay 09-2"
type input "20"
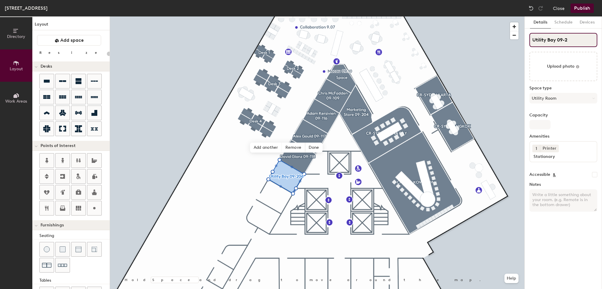
type input "Utility Bay 09-"
type input "20"
type input "Utility Bay 0"
type input "20"
type input "Utility Bay"
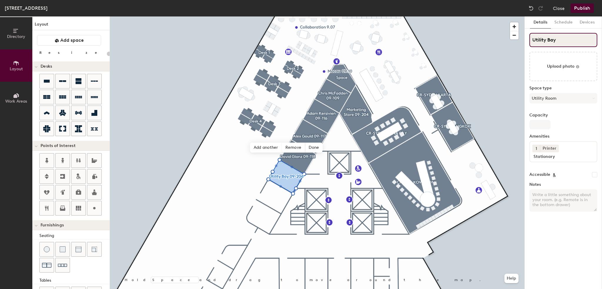
type input "20"
type input "Utility Bay 9"
type input "20"
type input "Utility Bay 9."
type input "20"
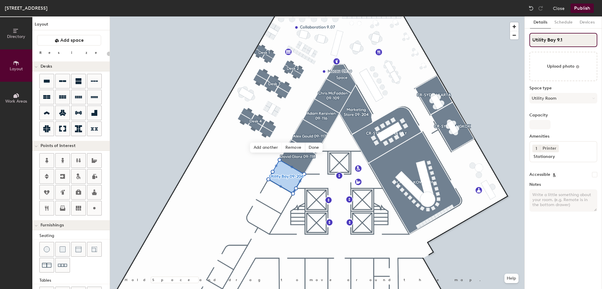
type input "Utility Bay 9.16"
type input "20"
type input "Utility Bay 9.16"
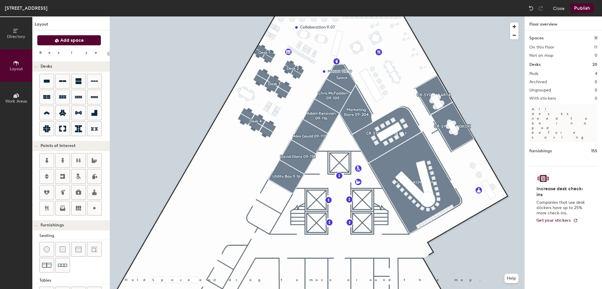
click at [76, 43] on span "Add space" at bounding box center [72, 40] width 24 height 6
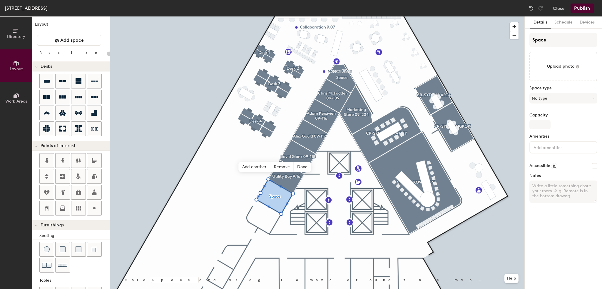
type input "20"
click at [505, 43] on div "Directory Layout Work Areas Layout Add space Resize Desks Points of Interest Fu…" at bounding box center [301, 152] width 602 height 272
type input "S"
type input "20"
type input "Sh"
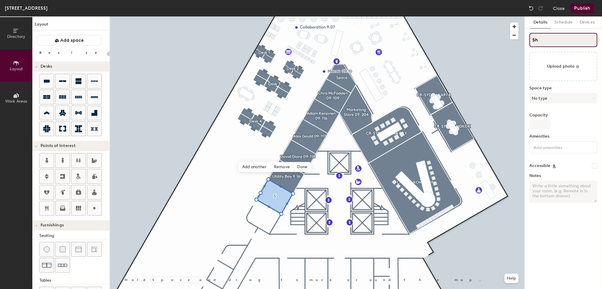
type input "20"
type input "Shu"
type input "20"
type input "Shuc"
type input "20"
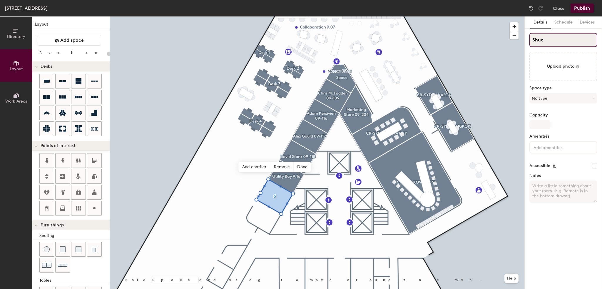
type input "Shuch"
type input "20"
type input "Shuchi"
type input "20"
type input "Shuchi"
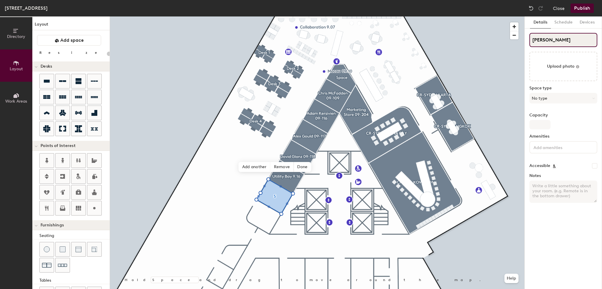
type input "20"
type input "Shuchi G"
type input "20"
type input "Shuchi Gu"
type input "20"
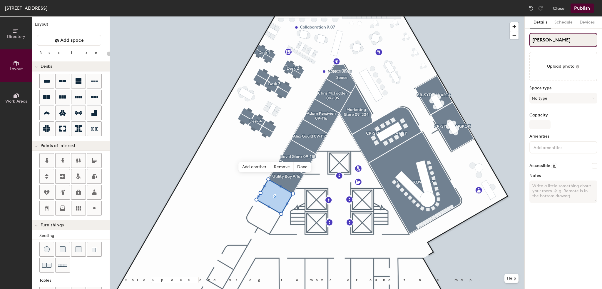
type input "Shuchi Gup"
type input "20"
type input "Shuchi Gupt"
type input "20"
type input "Shuchi Gupta"
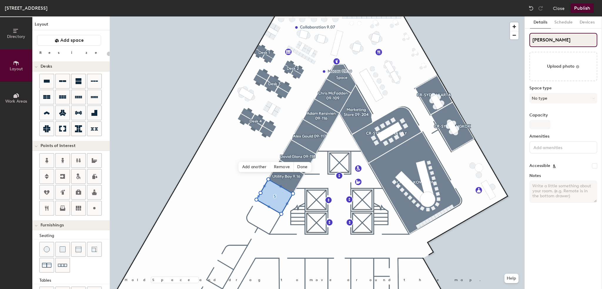
type input "20"
type input "Shuchi Gupta"
type input "20"
type input "Shuchi Gupta 0"
type input "20"
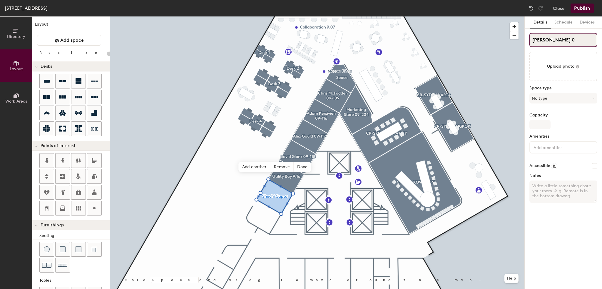
type input "Shuchi Gupta 09"
type input "20"
type input "Shuchi Gupta 09-"
type input "20"
type input "Shuchi Gupta 09-1"
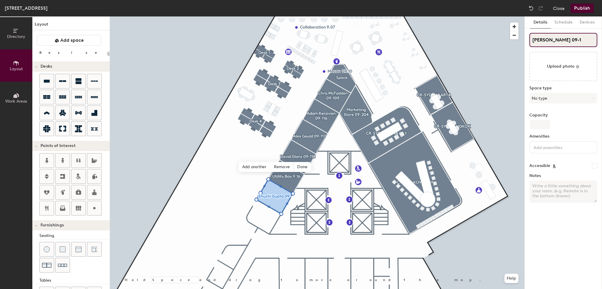
type input "20"
type input "Shuchi Gupta 09-13"
type input "20"
type input "Shuchi Gupta 09-131"
type input "20"
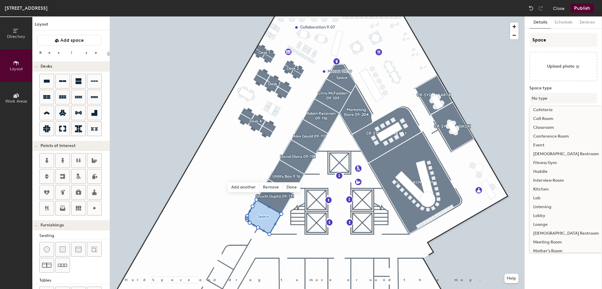
scroll to position [59, 0]
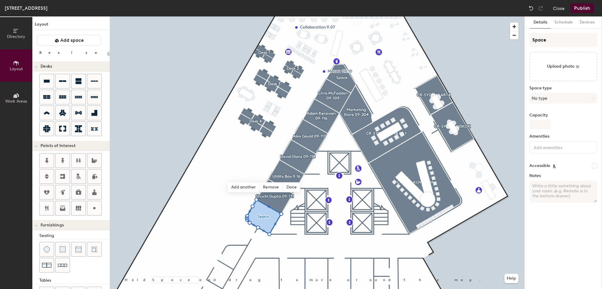
click at [499, 9] on div "[GEOGRAPHIC_DATA], Floor 9 Close Publish" at bounding box center [301, 8] width 602 height 16
click at [547, 102] on button "No type" at bounding box center [563, 98] width 68 height 11
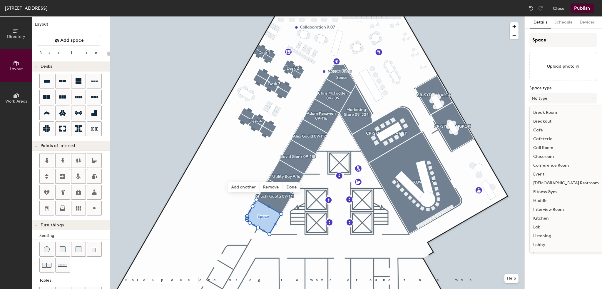
scroll to position [0, 0]
click at [545, 113] on div "Break Room" at bounding box center [565, 112] width 73 height 9
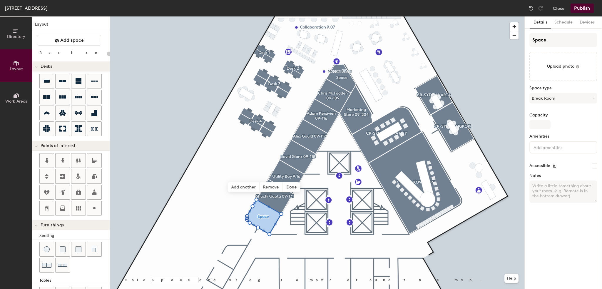
type input "20"
click at [469, 44] on div "Directory Layout Work Areas Layout Add space Resize Desks Points of Interest Fu…" at bounding box center [301, 152] width 602 height 272
type input "W"
type input "20"
type input "We"
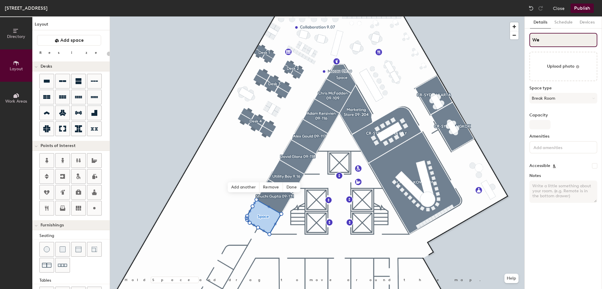
type input "20"
type input "Well"
type input "20"
type input "Wellne"
type input "20"
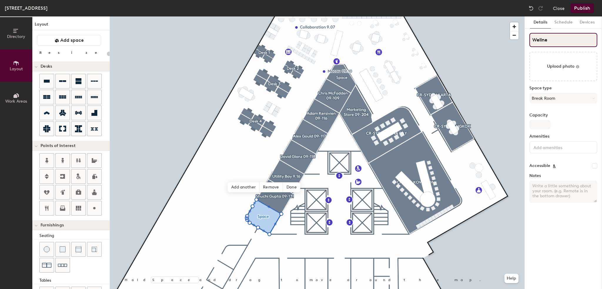
type input "Wellnes"
type input "20"
type input "Wellness"
type input "20"
type input "Wellness"
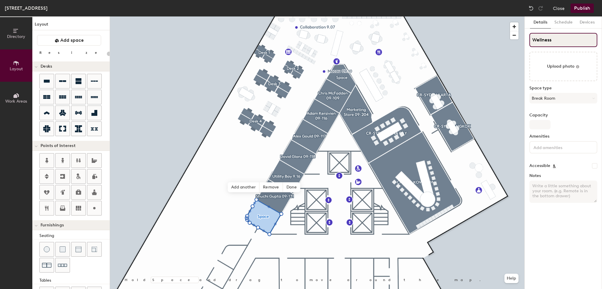
type input "20"
type input "Wellness R"
type input "20"
type input "Wellness Roo"
type input "20"
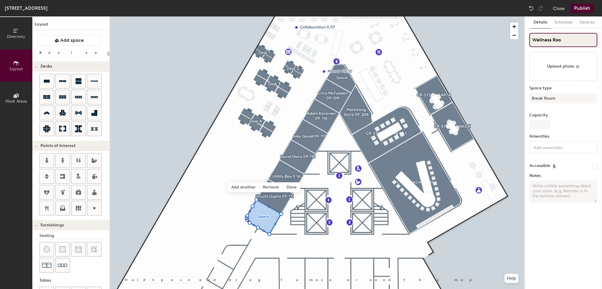
type input "Wellness Room"
type input "20"
type input "Wellness Room"
type input "20"
type input "Wellness Room 9"
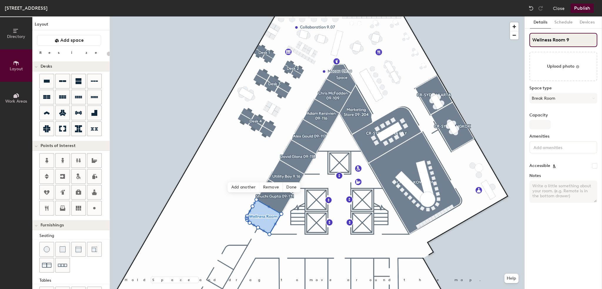
type input "20"
type input "Wellness Room 9."
type input "20"
type input "Wellness Room 9.18"
type input "20"
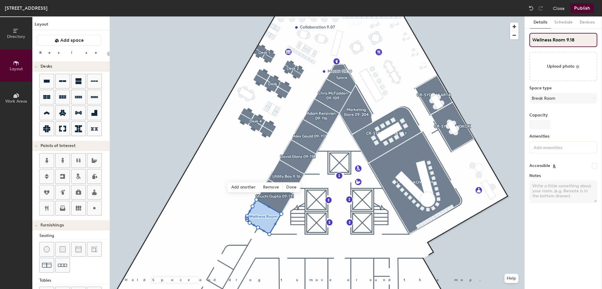
type input "Wellness Room 9.18"
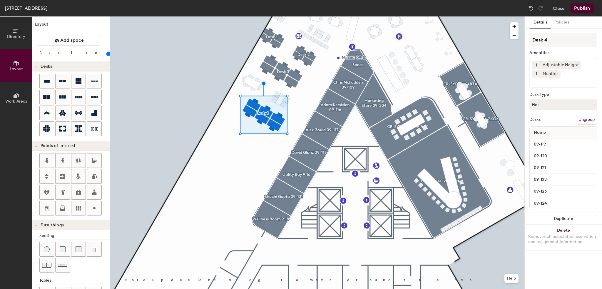
click at [577, 10] on button "Publish" at bounding box center [581, 8] width 23 height 9
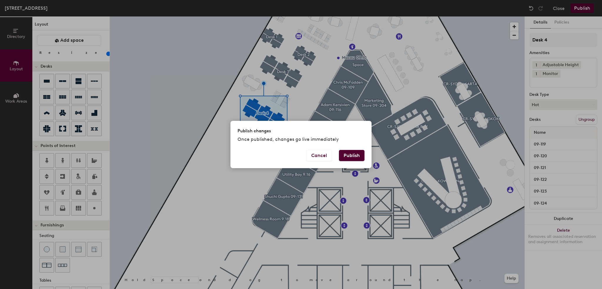
click at [342, 153] on button "Publish" at bounding box center [352, 155] width 26 height 11
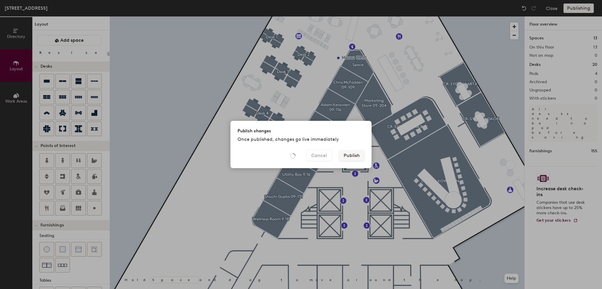
click at [491, 10] on div "Publish changes Once published, changes go live immediately Cancel Publish" at bounding box center [301, 144] width 602 height 289
type input "20"
